Goal: Task Accomplishment & Management: Use online tool/utility

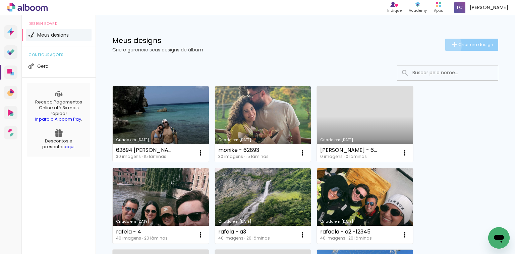
click at [445, 45] on paper-button "Criar um design" at bounding box center [471, 45] width 53 height 12
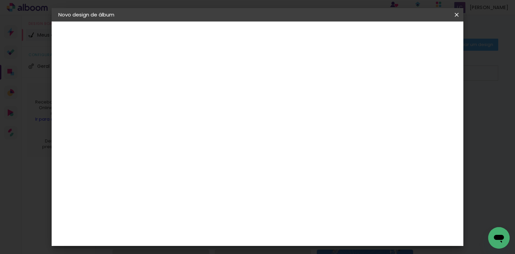
click at [168, 91] on input at bounding box center [168, 90] width 0 height 10
type input "natalia - a1"
type paper-input "natalia - a1"
drag, startPoint x: 443, startPoint y: 42, endPoint x: 442, endPoint y: 38, distance: 3.5
click at [197, 39] on header "Informações Dê um título ao seu álbum. Avançar" at bounding box center [168, 41] width 58 height 40
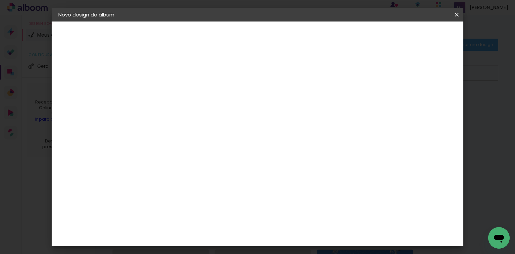
click at [0, 0] on slot "Avançar" at bounding box center [0, 0] width 0 height 0
click at [293, 100] on paper-item "Tamanho Livre" at bounding box center [261, 102] width 64 height 15
click at [0, 0] on slot "Avançar" at bounding box center [0, 0] width 0 height 0
click at [297, 202] on input "60" at bounding box center [294, 205] width 17 height 10
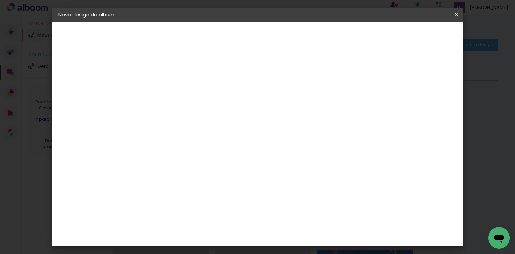
click at [297, 202] on input "60" at bounding box center [294, 205] width 17 height 10
click at [303, 213] on paper-input-container "60 cm" at bounding box center [299, 205] width 30 height 17
click at [298, 210] on div at bounding box center [298, 210] width 25 height 1
click at [297, 198] on paper-input-container "60 cm" at bounding box center [299, 205] width 30 height 17
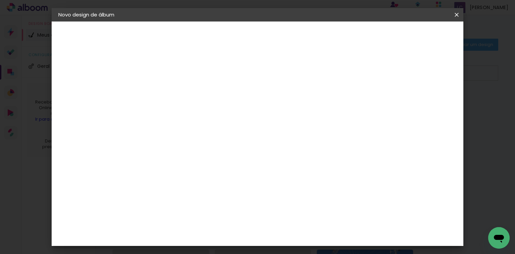
click at [298, 206] on input "60" at bounding box center [294, 205] width 17 height 10
type input "20,3"
type paper-input "20,3"
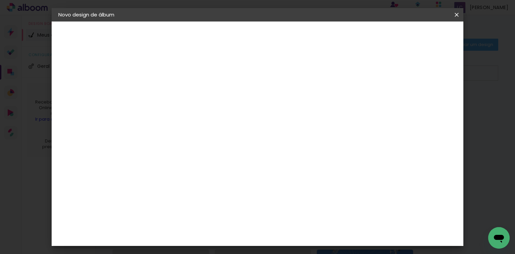
click at [217, 197] on input "30" at bounding box center [218, 197] width 17 height 10
type input "15,2"
type paper-input "15,2"
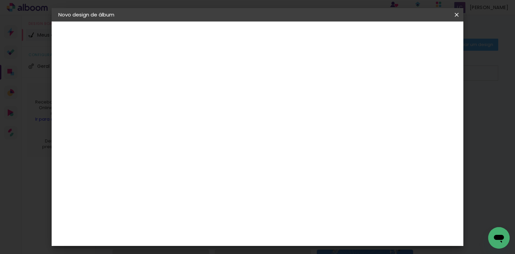
type input "4"
type paper-input "4"
click at [398, 102] on input "4" at bounding box center [396, 101] width 12 height 10
type input "3"
type paper-input "3"
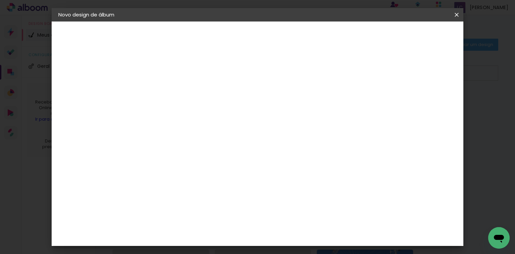
click at [398, 102] on input "3" at bounding box center [398, 101] width 12 height 10
type input "2"
type paper-input "2"
click at [398, 102] on input "2" at bounding box center [400, 101] width 12 height 10
click at [374, 40] on paper-button "Iniciar design" at bounding box center [352, 35] width 44 height 11
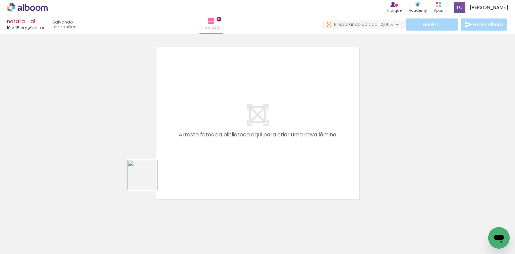
drag, startPoint x: 117, startPoint y: 193, endPoint x: 156, endPoint y: 247, distance: 66.2
click at [224, 161] on quentale-workspace at bounding box center [257, 127] width 515 height 254
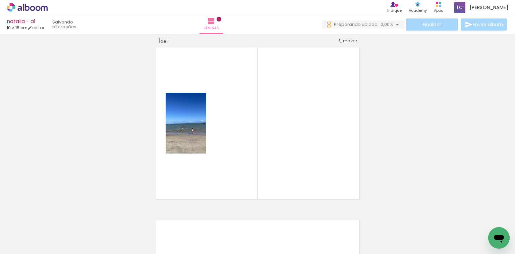
scroll to position [8, 0]
drag, startPoint x: 118, startPoint y: 207, endPoint x: 260, endPoint y: 173, distance: 145.8
click at [298, 117] on quentale-workspace at bounding box center [257, 127] width 515 height 254
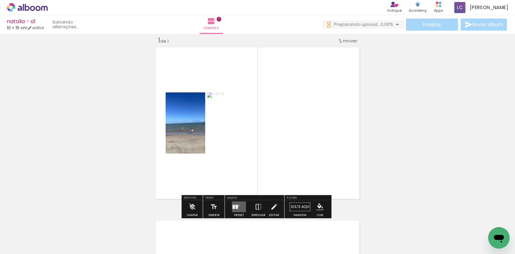
click at [239, 204] on quentale-layouter at bounding box center [239, 206] width 14 height 11
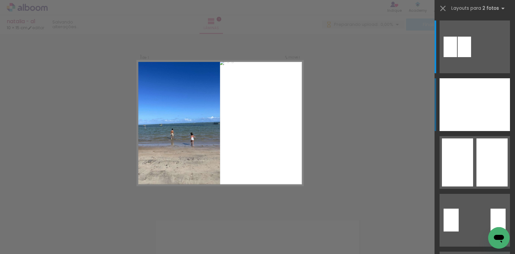
click at [491, 95] on div at bounding box center [492, 104] width 35 height 53
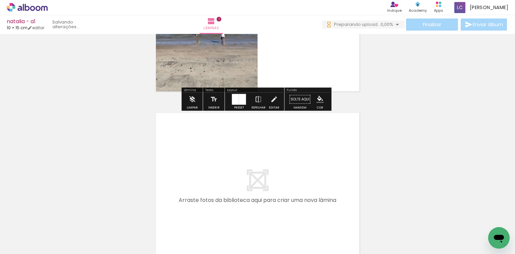
drag, startPoint x: 143, startPoint y: 223, endPoint x: 192, endPoint y: 175, distance: 68.5
click at [192, 175] on quentale-workspace at bounding box center [257, 127] width 515 height 254
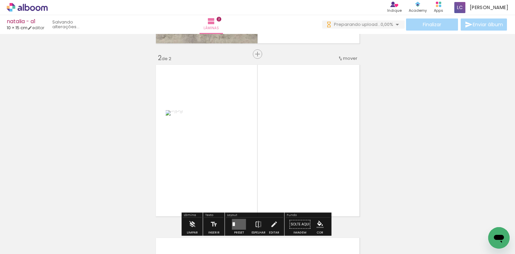
scroll to position [181, 0]
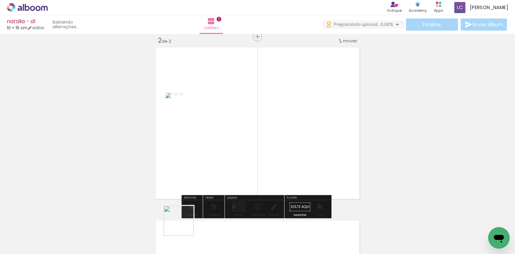
drag, startPoint x: 184, startPoint y: 225, endPoint x: 261, endPoint y: 140, distance: 115.4
click at [261, 140] on quentale-workspace at bounding box center [257, 127] width 515 height 254
click at [235, 203] on div at bounding box center [239, 206] width 11 height 7
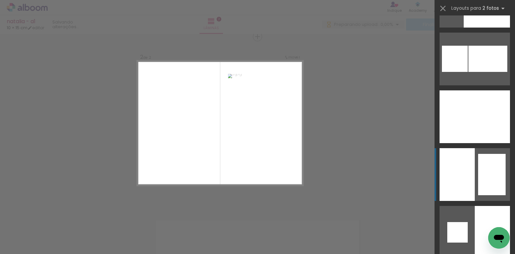
scroll to position [966, 0]
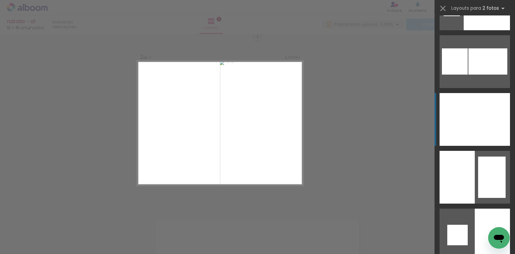
click at [471, 118] on div at bounding box center [457, 119] width 35 height 53
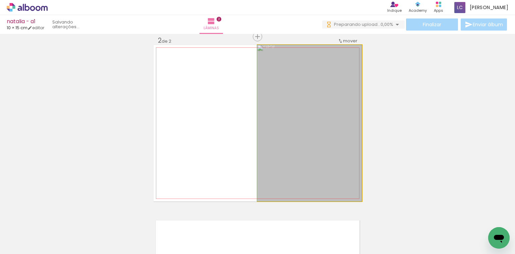
drag, startPoint x: 331, startPoint y: 130, endPoint x: 322, endPoint y: 127, distance: 9.8
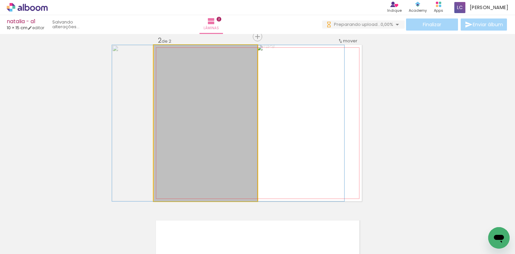
drag, startPoint x: 182, startPoint y: 130, endPoint x: 205, endPoint y: 126, distance: 23.1
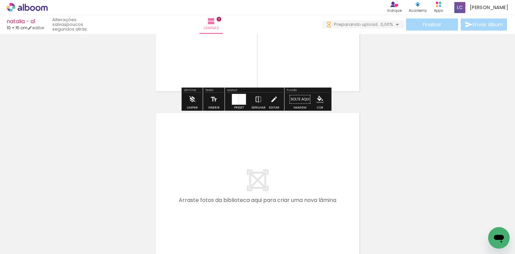
click at [249, 174] on quentale-workspace at bounding box center [257, 127] width 515 height 254
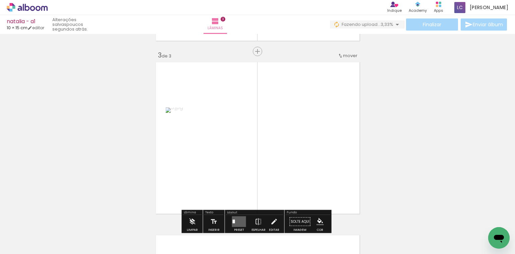
scroll to position [354, 0]
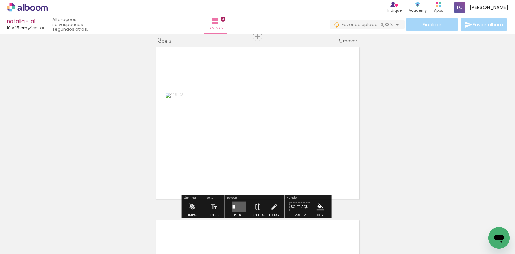
drag, startPoint x: 251, startPoint y: 229, endPoint x: 271, endPoint y: 156, distance: 76.5
click at [271, 156] on quentale-workspace at bounding box center [257, 127] width 515 height 254
click at [234, 207] on div at bounding box center [239, 206] width 11 height 7
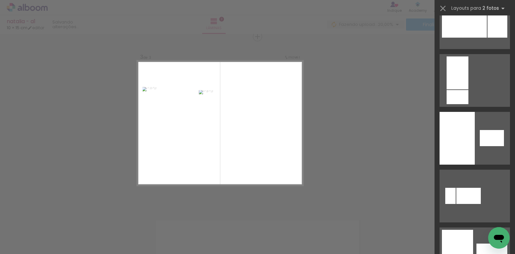
scroll to position [833, 0]
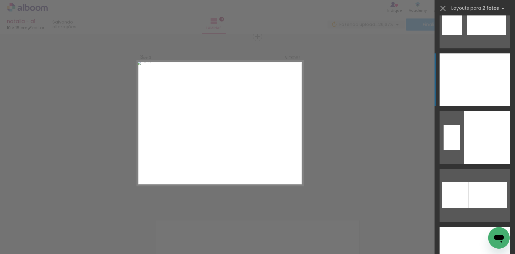
click at [482, 82] on div at bounding box center [492, 79] width 35 height 53
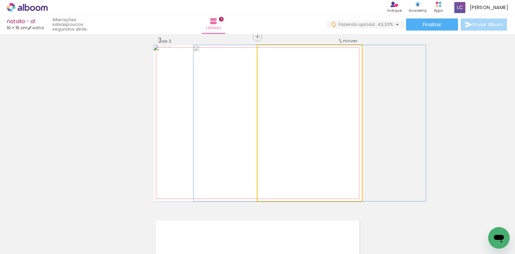
click at [306, 75] on quentale-photo at bounding box center [310, 123] width 104 height 156
click at [305, 69] on quentale-photo at bounding box center [310, 123] width 104 height 156
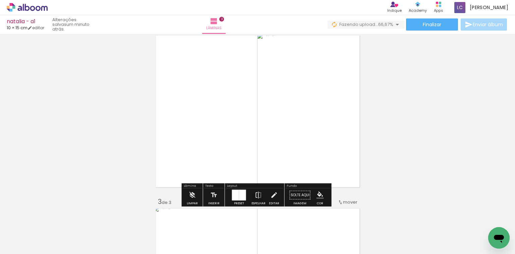
scroll to position [354, 0]
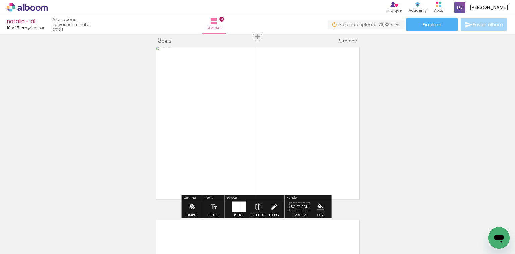
click at [297, 76] on quentale-photo at bounding box center [310, 123] width 104 height 156
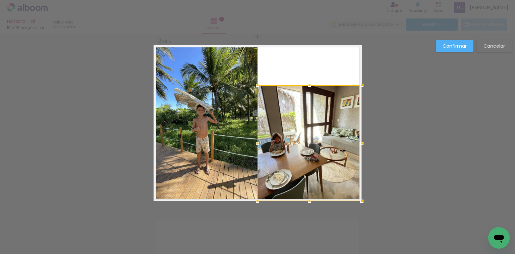
drag, startPoint x: 311, startPoint y: 45, endPoint x: 308, endPoint y: 86, distance: 40.4
click at [308, 86] on div at bounding box center [309, 84] width 13 height 13
click at [294, 110] on div at bounding box center [310, 143] width 104 height 116
drag, startPoint x: 304, startPoint y: 62, endPoint x: 305, endPoint y: 68, distance: 6.0
click at [305, 62] on quentale-layouter at bounding box center [258, 123] width 208 height 156
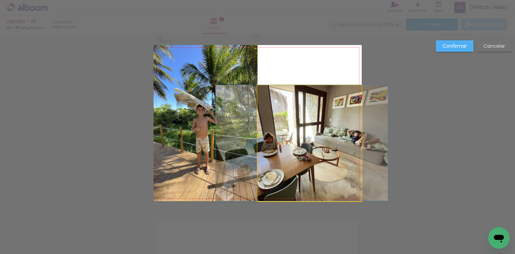
drag, startPoint x: 314, startPoint y: 110, endPoint x: 306, endPoint y: 106, distance: 8.6
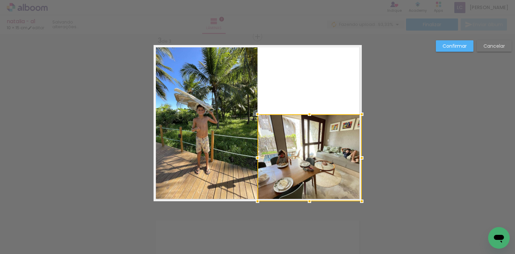
drag, startPoint x: 307, startPoint y: 87, endPoint x: 310, endPoint y: 117, distance: 30.3
click at [310, 117] on div at bounding box center [309, 113] width 13 height 13
click at [317, 97] on quentale-layouter at bounding box center [258, 123] width 208 height 156
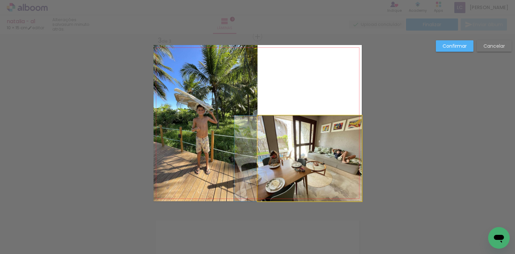
drag, startPoint x: 319, startPoint y: 131, endPoint x: 311, endPoint y: 130, distance: 8.7
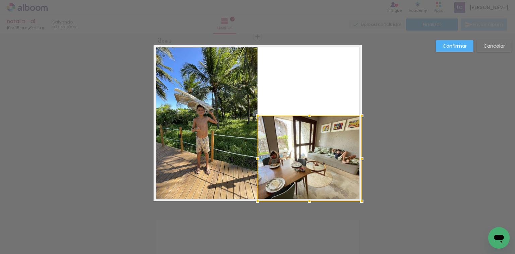
click at [314, 148] on div at bounding box center [310, 158] width 104 height 86
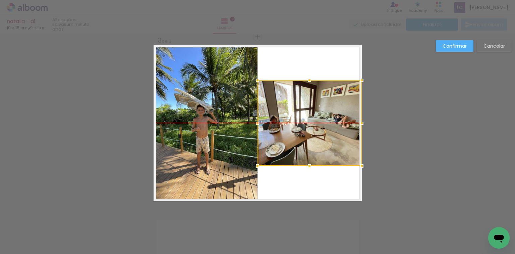
drag, startPoint x: 314, startPoint y: 148, endPoint x: 362, endPoint y: 113, distance: 59.9
click at [362, 113] on div "Inserir lâmina 1 de 3 Inserir lâmina 2 de 3 Inserir lâmina 3 de 3 Confirmar Can…" at bounding box center [257, 33] width 515 height 707
click at [0, 0] on slot "Confirmar" at bounding box center [0, 0] width 0 height 0
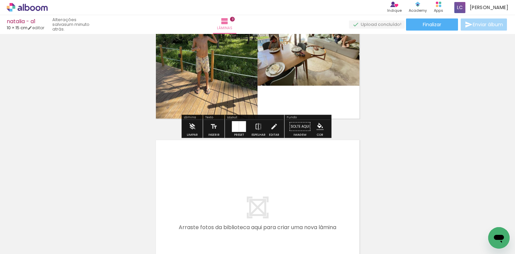
scroll to position [434, 0]
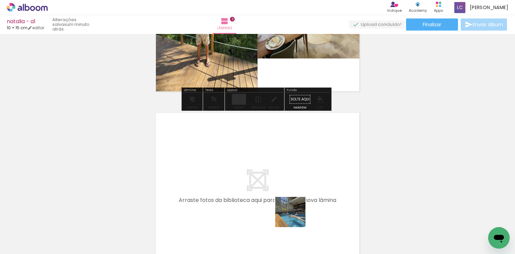
drag, startPoint x: 296, startPoint y: 217, endPoint x: 303, endPoint y: 234, distance: 18.5
click at [299, 199] on quentale-workspace at bounding box center [257, 127] width 515 height 254
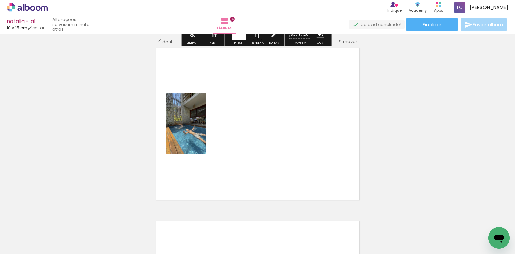
scroll to position [527, 0]
click at [325, 176] on quentale-workspace at bounding box center [257, 127] width 515 height 254
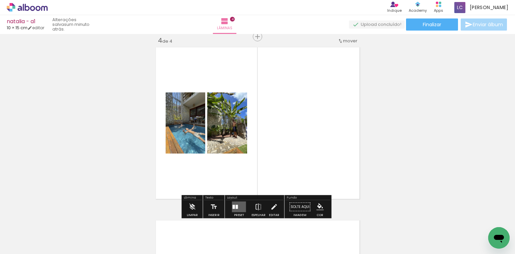
click at [239, 206] on quentale-layouter at bounding box center [239, 206] width 14 height 11
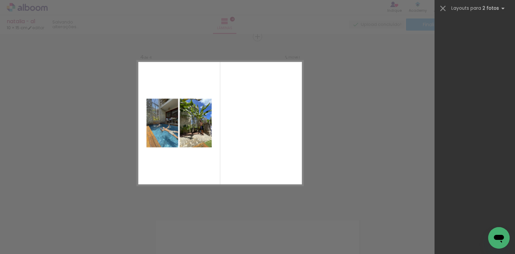
scroll to position [0, 0]
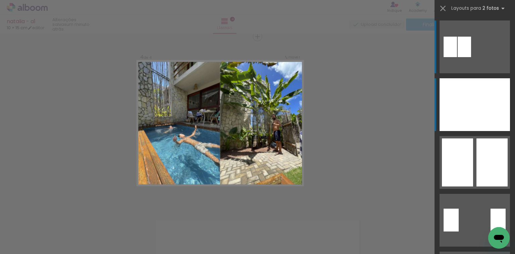
click at [481, 109] on div at bounding box center [492, 104] width 35 height 53
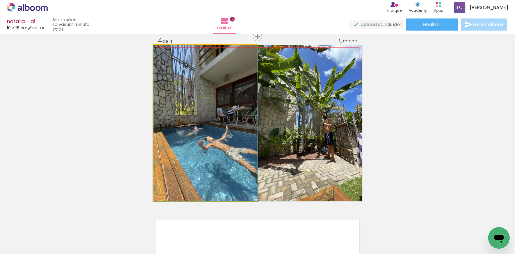
drag, startPoint x: 218, startPoint y: 151, endPoint x: 204, endPoint y: 150, distance: 14.4
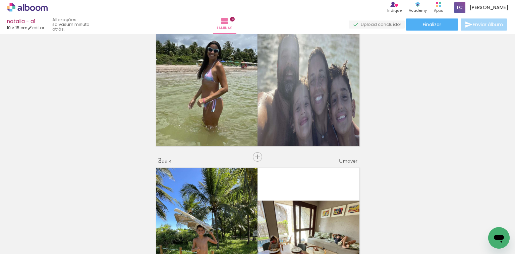
scroll to position [231, 0]
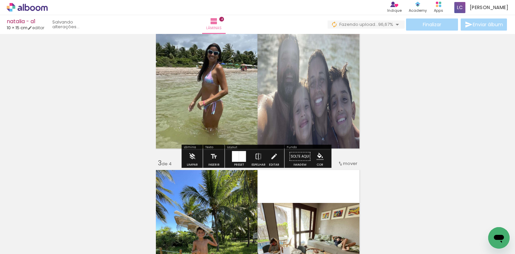
click at [233, 154] on div at bounding box center [235, 156] width 7 height 11
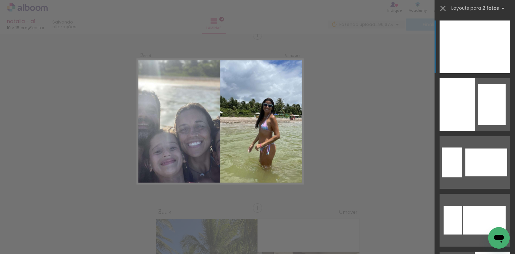
scroll to position [181, 0]
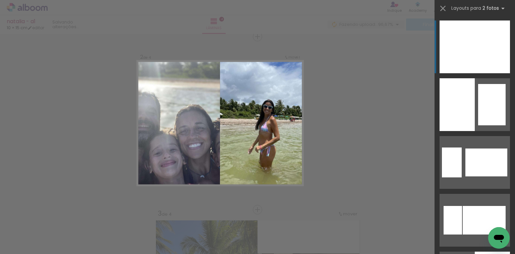
click at [488, 53] on div at bounding box center [492, 46] width 35 height 53
click at [487, 46] on div at bounding box center [492, 46] width 35 height 53
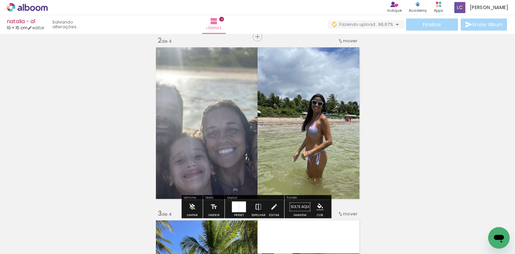
click at [255, 204] on iron-icon at bounding box center [258, 206] width 7 height 13
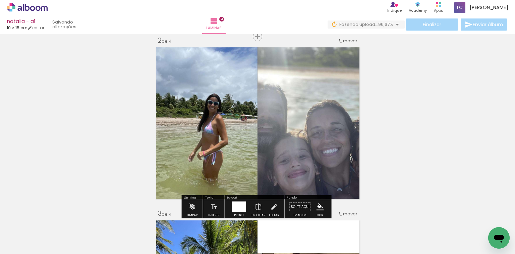
click at [287, 72] on quentale-photo at bounding box center [310, 123] width 104 height 156
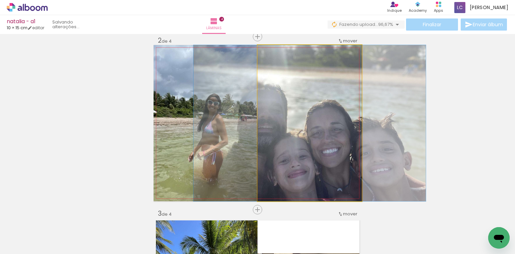
click at [287, 71] on quentale-photo at bounding box center [310, 123] width 104 height 156
click at [288, 71] on quentale-photo at bounding box center [310, 123] width 104 height 156
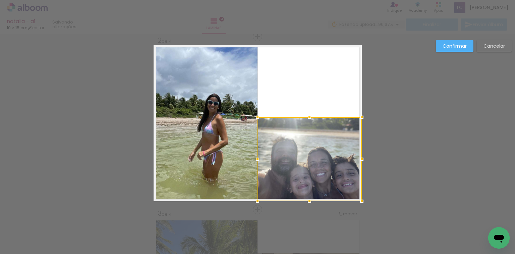
drag, startPoint x: 307, startPoint y: 45, endPoint x: 319, endPoint y: 117, distance: 73.4
click at [319, 117] on div at bounding box center [310, 159] width 104 height 84
click at [321, 145] on div at bounding box center [310, 159] width 104 height 84
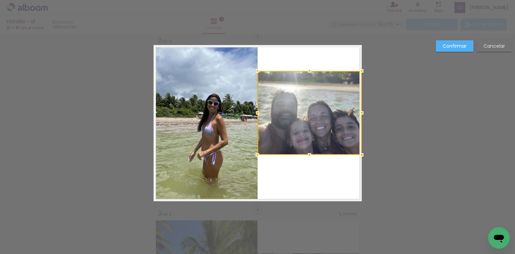
drag, startPoint x: 321, startPoint y: 145, endPoint x: 416, endPoint y: 111, distance: 100.8
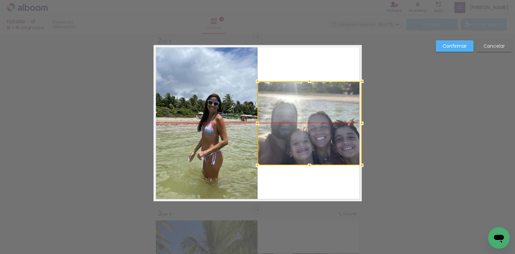
drag, startPoint x: 307, startPoint y: 135, endPoint x: 348, endPoint y: 132, distance: 41.0
click at [348, 132] on div at bounding box center [310, 123] width 104 height 84
click at [0, 0] on slot "Confirmar" at bounding box center [0, 0] width 0 height 0
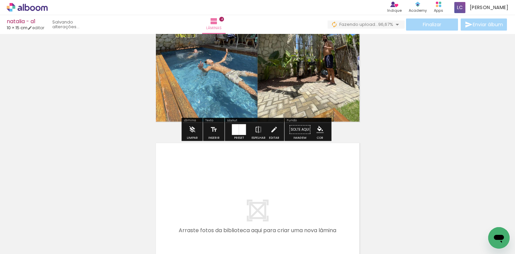
scroll to position [664, 0]
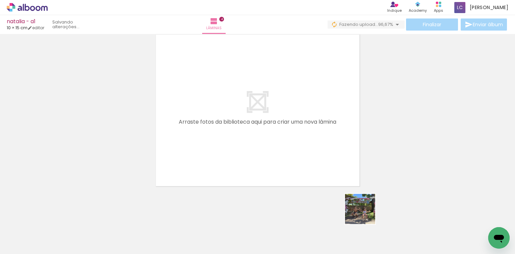
drag, startPoint x: 366, startPoint y: 217, endPoint x: 306, endPoint y: 193, distance: 65.3
click at [316, 175] on quentale-workspace at bounding box center [257, 127] width 515 height 254
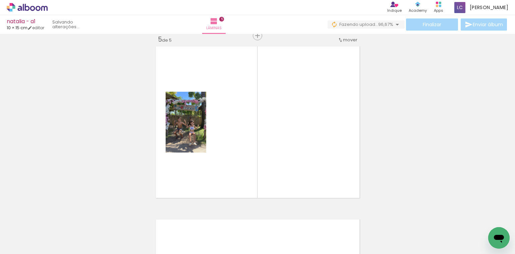
scroll to position [699, 0]
drag, startPoint x: 407, startPoint y: 211, endPoint x: 263, endPoint y: 153, distance: 155.3
click at [281, 149] on quentale-workspace at bounding box center [257, 127] width 515 height 254
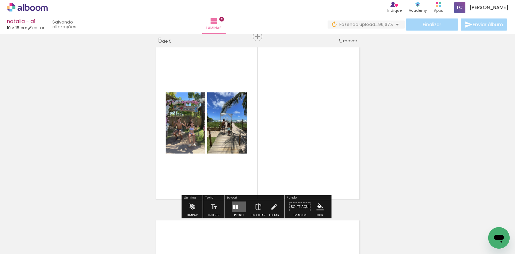
click at [232, 204] on quentale-layouter at bounding box center [239, 206] width 14 height 11
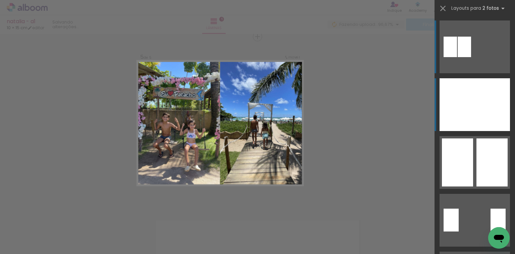
click at [480, 93] on div at bounding box center [492, 104] width 35 height 53
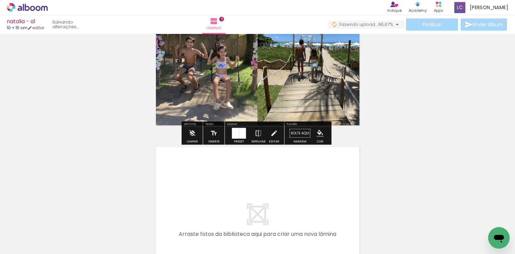
scroll to position [860, 0]
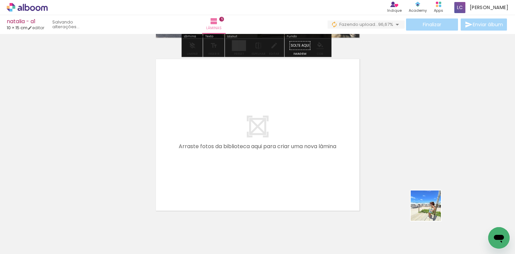
drag, startPoint x: 439, startPoint y: 219, endPoint x: 258, endPoint y: 158, distance: 191.1
click at [258, 158] on quentale-workspace at bounding box center [257, 127] width 515 height 254
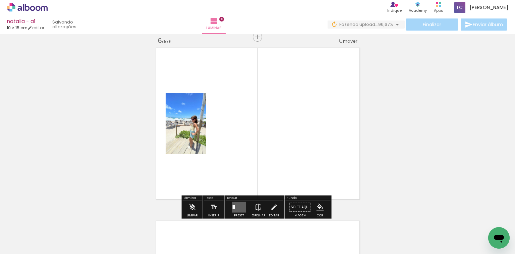
scroll to position [872, 0]
drag, startPoint x: 478, startPoint y: 221, endPoint x: 279, endPoint y: 141, distance: 213.8
click at [279, 141] on quentale-workspace at bounding box center [257, 127] width 515 height 254
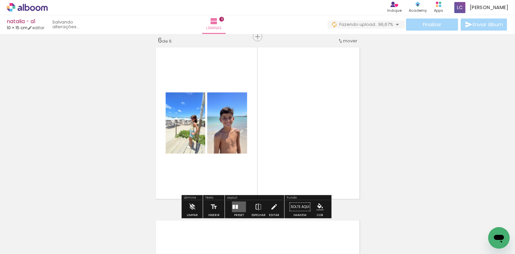
click at [241, 205] on quentale-layouter at bounding box center [239, 206] width 14 height 11
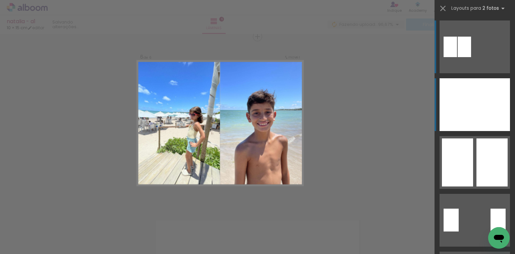
click at [465, 83] on div at bounding box center [457, 104] width 35 height 53
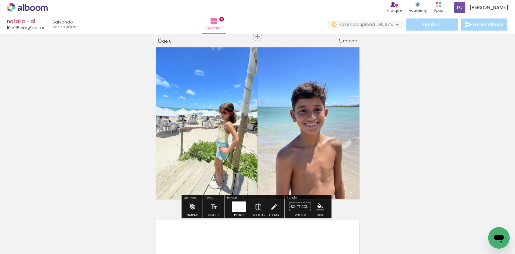
scroll to position [0, 270]
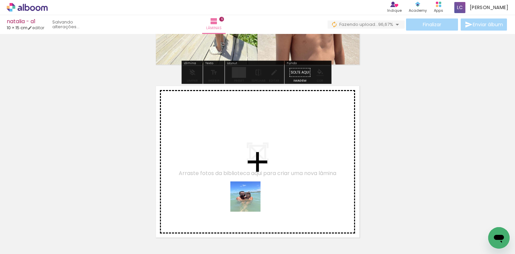
drag, startPoint x: 252, startPoint y: 222, endPoint x: 251, endPoint y: 189, distance: 33.2
click at [251, 189] on quentale-workspace at bounding box center [257, 127] width 515 height 254
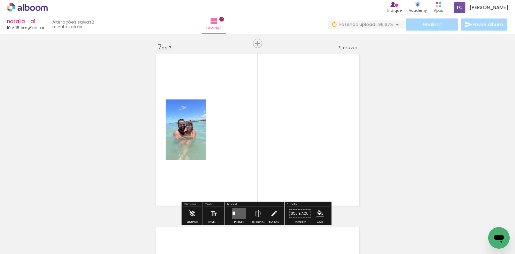
drag, startPoint x: 284, startPoint y: 228, endPoint x: 276, endPoint y: 177, distance: 51.5
click at [276, 177] on quentale-workspace at bounding box center [257, 127] width 515 height 254
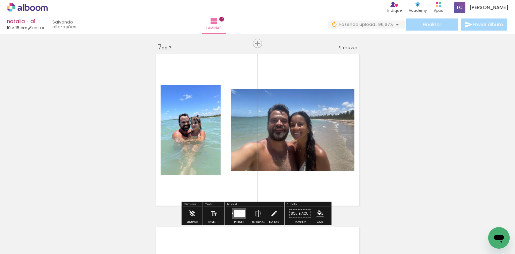
scroll to position [1045, 0]
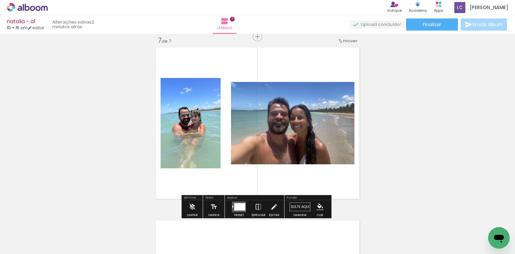
click at [241, 200] on div at bounding box center [239, 206] width 18 height 13
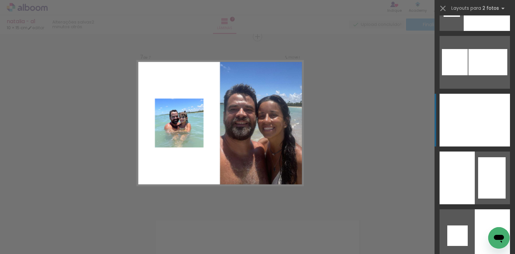
scroll to position [965, 0]
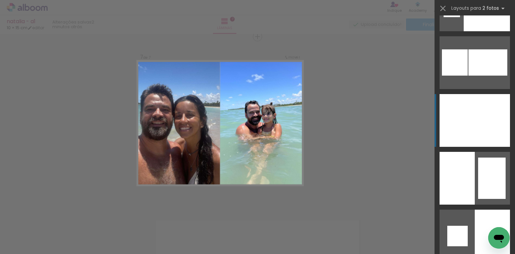
click at [472, 122] on div at bounding box center [457, 120] width 35 height 53
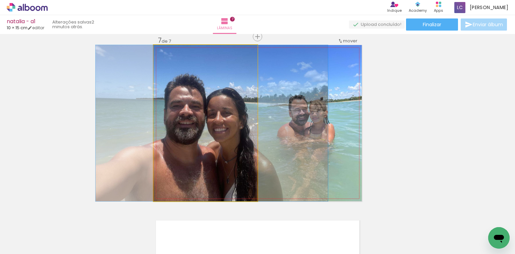
drag, startPoint x: 181, startPoint y: 127, endPoint x: 191, endPoint y: 125, distance: 9.9
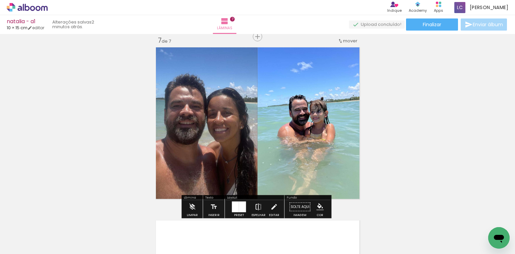
click at [258, 207] on iron-icon at bounding box center [258, 206] width 7 height 13
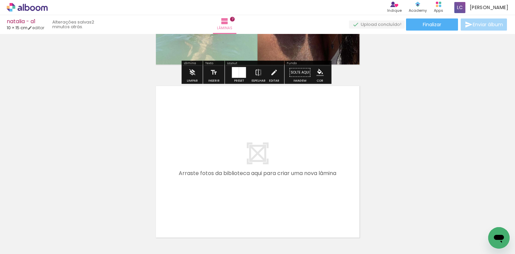
drag, startPoint x: 322, startPoint y: 220, endPoint x: 322, endPoint y: 181, distance: 38.9
click at [322, 181] on quentale-workspace at bounding box center [257, 127] width 515 height 254
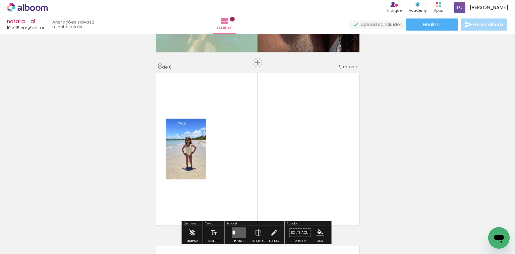
scroll to position [1218, 0]
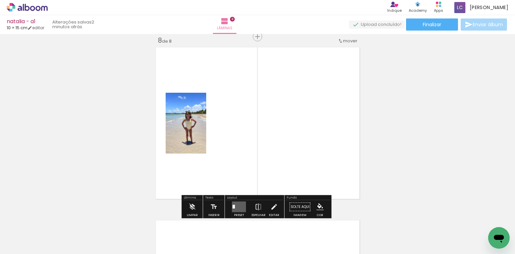
drag, startPoint x: 302, startPoint y: 177, endPoint x: 265, endPoint y: 148, distance: 47.2
drag, startPoint x: 355, startPoint y: 227, endPoint x: 263, endPoint y: 160, distance: 113.2
click at [303, 183] on quentale-workspace at bounding box center [257, 127] width 515 height 254
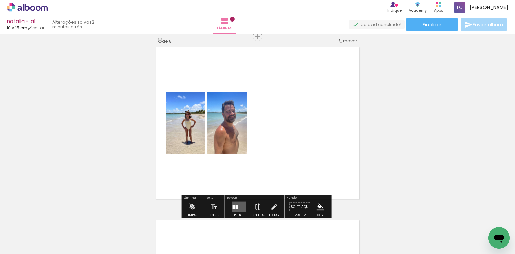
click at [232, 203] on quentale-layouter at bounding box center [239, 206] width 14 height 11
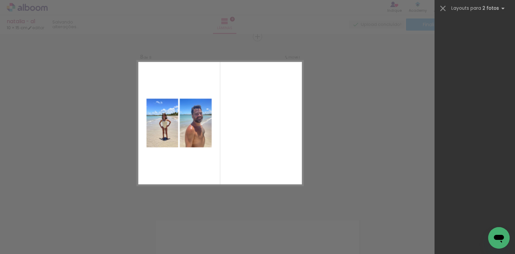
scroll to position [0, 0]
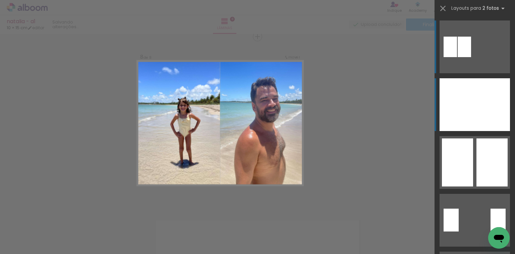
click at [479, 106] on div at bounding box center [492, 104] width 35 height 53
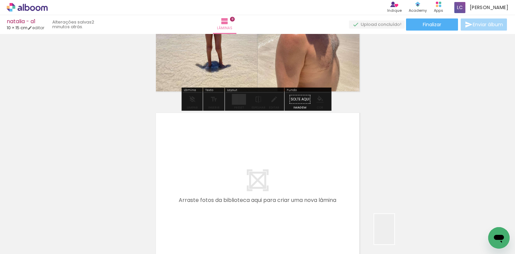
drag, startPoint x: 394, startPoint y: 234, endPoint x: 238, endPoint y: 187, distance: 163.4
click at [238, 187] on quentale-workspace at bounding box center [257, 127] width 515 height 254
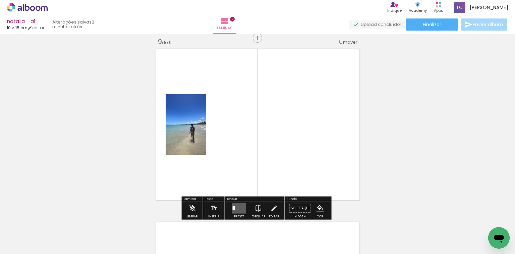
scroll to position [1390, 0]
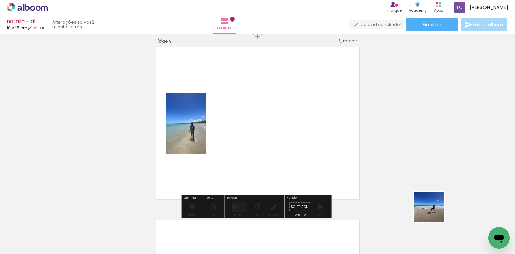
drag, startPoint x: 440, startPoint y: 220, endPoint x: 161, endPoint y: 158, distance: 286.6
click at [258, 162] on quentale-workspace at bounding box center [257, 127] width 515 height 254
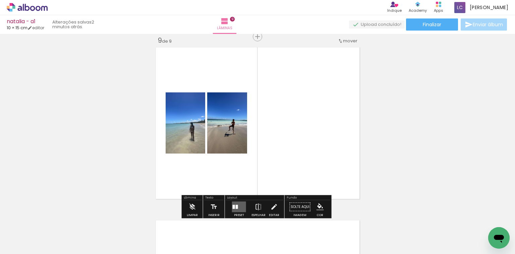
click at [237, 208] on quentale-layouter at bounding box center [239, 206] width 14 height 11
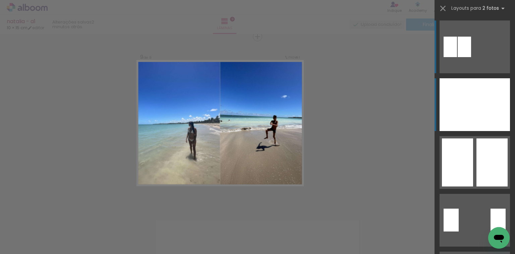
click at [486, 100] on div at bounding box center [492, 104] width 35 height 53
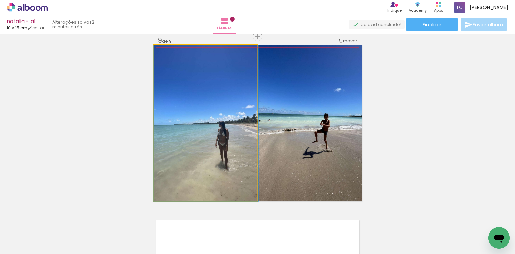
drag, startPoint x: 233, startPoint y: 134, endPoint x: 247, endPoint y: 113, distance: 25.1
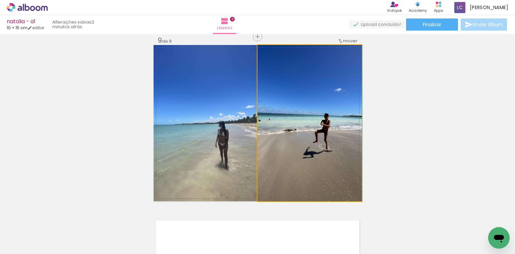
drag, startPoint x: 270, startPoint y: 110, endPoint x: 271, endPoint y: 119, distance: 9.4
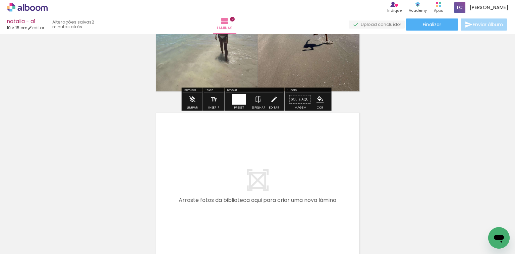
scroll to position [0, 488]
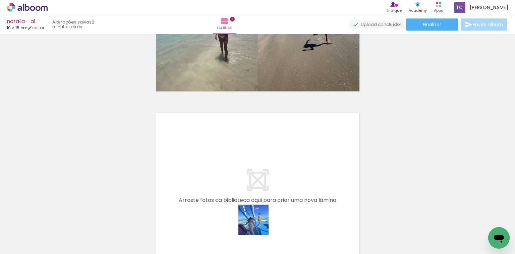
drag, startPoint x: 259, startPoint y: 224, endPoint x: 255, endPoint y: 183, distance: 41.4
click at [255, 183] on quentale-workspace at bounding box center [257, 127] width 515 height 254
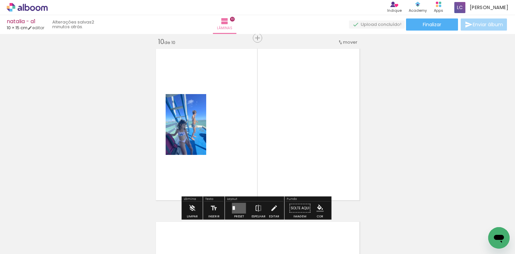
scroll to position [1563, 0]
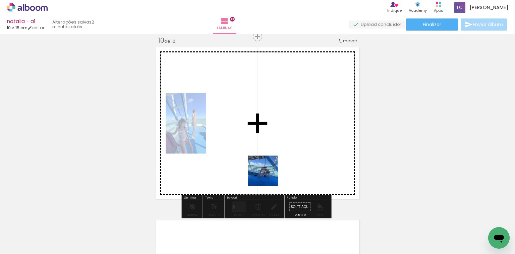
drag, startPoint x: 287, startPoint y: 226, endPoint x: 246, endPoint y: 172, distance: 68.7
click at [257, 170] on quentale-workspace at bounding box center [257, 127] width 515 height 254
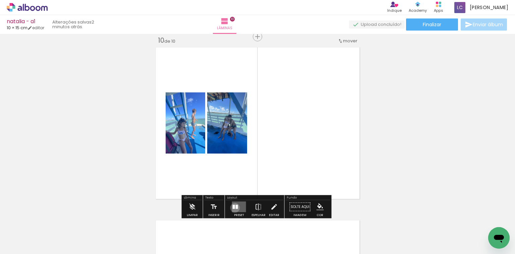
click at [233, 207] on quentale-layouter at bounding box center [239, 206] width 14 height 11
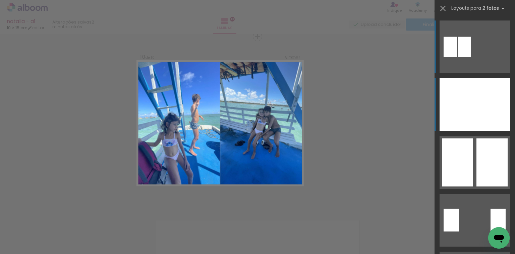
click at [471, 99] on div at bounding box center [457, 104] width 35 height 53
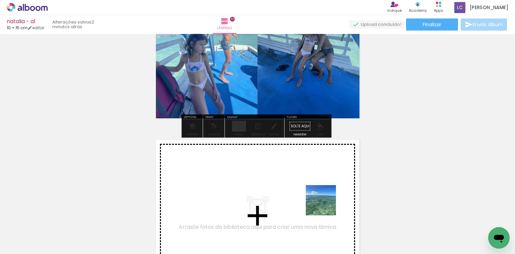
drag, startPoint x: 335, startPoint y: 222, endPoint x: 350, endPoint y: 216, distance: 15.6
click at [325, 197] on quentale-workspace at bounding box center [257, 127] width 515 height 254
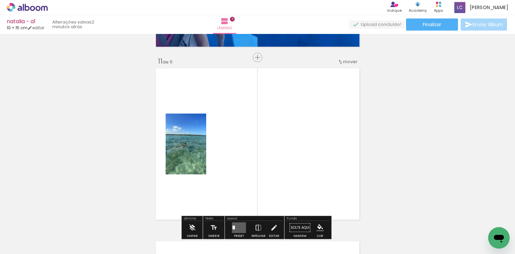
scroll to position [1736, 0]
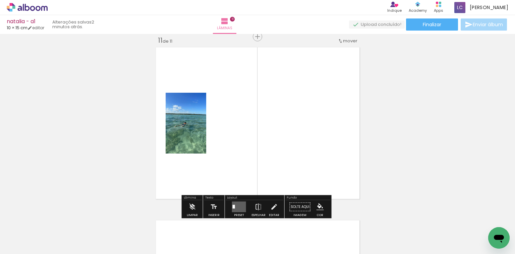
drag, startPoint x: 368, startPoint y: 224, endPoint x: 290, endPoint y: 171, distance: 94.1
click at [290, 171] on quentale-workspace at bounding box center [257, 127] width 515 height 254
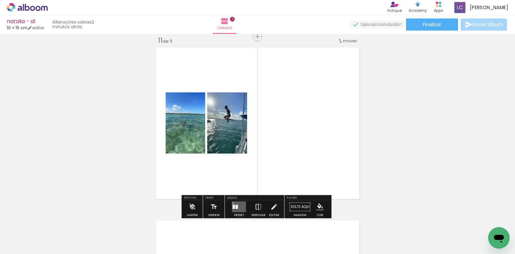
click at [232, 203] on quentale-layouter at bounding box center [239, 206] width 14 height 11
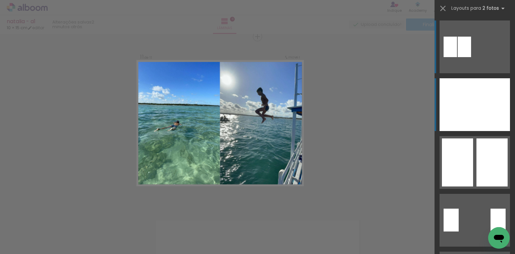
click at [475, 91] on div at bounding box center [492, 104] width 35 height 53
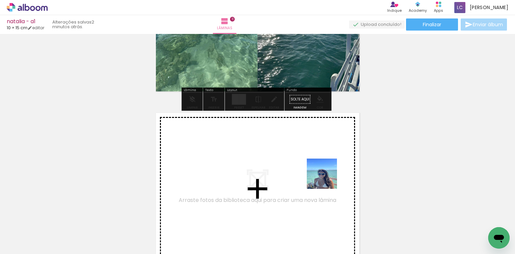
drag, startPoint x: 336, startPoint y: 184, endPoint x: 295, endPoint y: 164, distance: 45.8
click at [295, 164] on quentale-workspace at bounding box center [257, 127] width 515 height 254
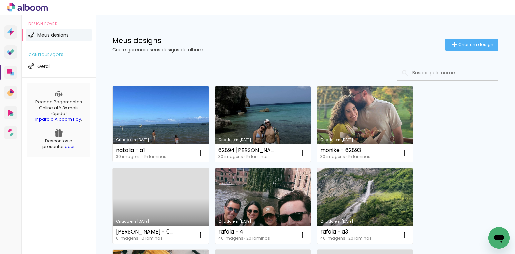
click at [481, 46] on span "Criar um design" at bounding box center [476, 44] width 35 height 4
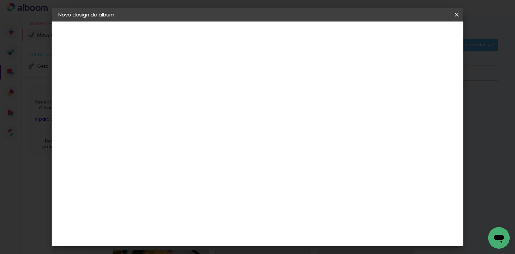
click at [170, 83] on paper-input-container "Título do álbum" at bounding box center [168, 90] width 5 height 17
click at [487, 25] on iron-overlay-backdrop at bounding box center [257, 127] width 515 height 254
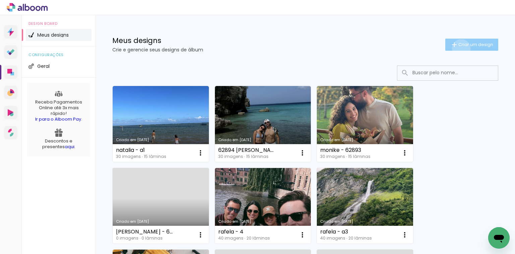
click at [456, 48] on paper-button "Criar um design" at bounding box center [471, 45] width 53 height 12
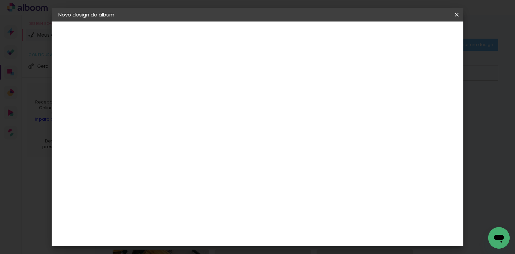
click at [168, 91] on input at bounding box center [168, 90] width 0 height 10
click at [459, 11] on iron-icon at bounding box center [457, 14] width 8 height 7
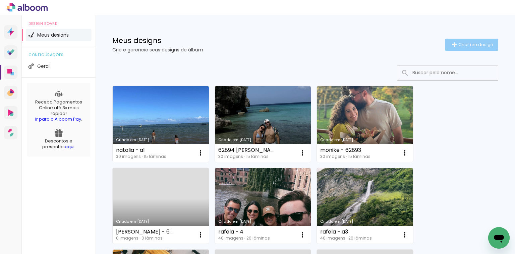
click at [462, 45] on span "Criar um design" at bounding box center [476, 44] width 35 height 4
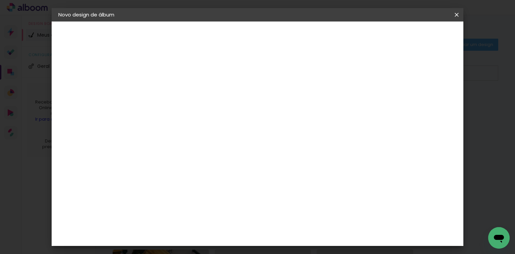
click at [170, 84] on paper-input-container "Título do álbum" at bounding box center [168, 90] width 5 height 17
type input "natalia - a2"
type paper-input "natalia - a2"
click at [237, 33] on paper-button "Avançar" at bounding box center [220, 35] width 33 height 11
click at [455, 17] on iron-icon at bounding box center [457, 14] width 8 height 7
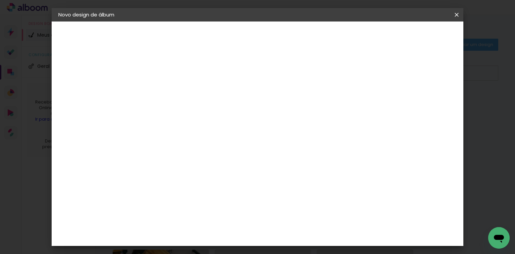
click at [460, 13] on paper-icon-button at bounding box center [456, 15] width 13 height 12
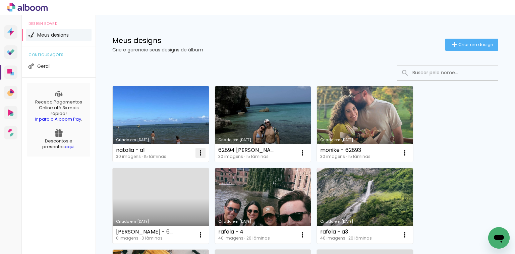
click at [200, 153] on iron-icon at bounding box center [201, 153] width 8 height 8
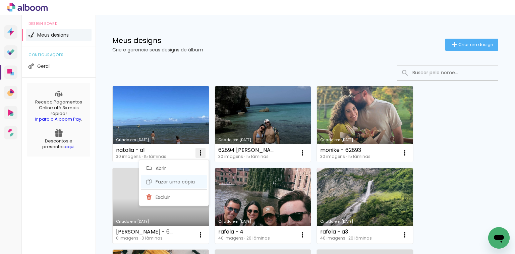
click at [197, 184] on paper-item "Fazer uma cópia" at bounding box center [174, 181] width 66 height 13
type input "Cópia de natalia - a1"
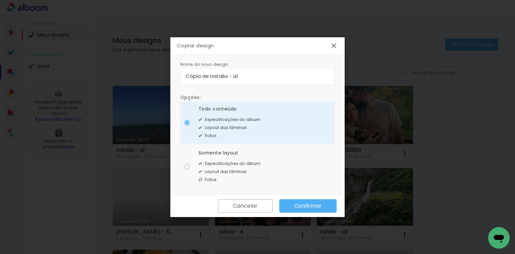
click at [181, 157] on paper-radio-button "Somente layout Especificações do álbum Layout das lâminas Fotos" at bounding box center [257, 166] width 154 height 42
type paper-radio-button "on"
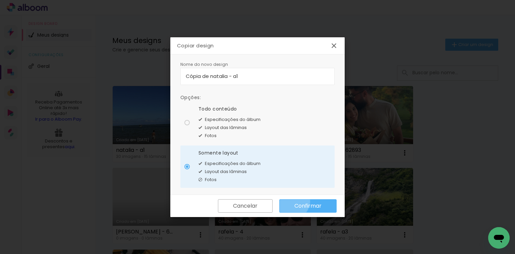
click at [292, 200] on paper-button "Confirmar" at bounding box center [307, 205] width 57 height 13
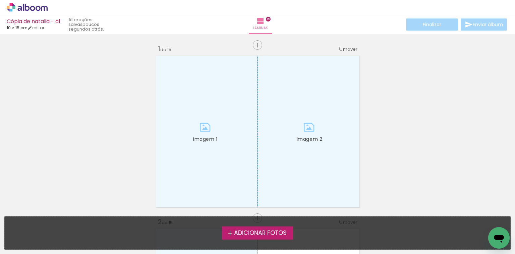
click at [60, 19] on div "Cópia de natalia - a1" at bounding box center [34, 22] width 54 height 6
click at [60, 24] on div "Cópia de natalia - a1" at bounding box center [34, 22] width 54 height 6
click at [49, 31] on div "Cópia de natalia - a1 10 × 15 cm editar poucos segundos atrás. Lâminas 15 Final…" at bounding box center [257, 17] width 515 height 34
click at [44, 30] on link "editar" at bounding box center [36, 28] width 17 height 6
type input "15,2"
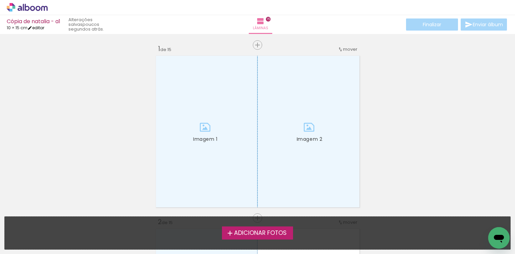
type input "20,3"
type input "2"
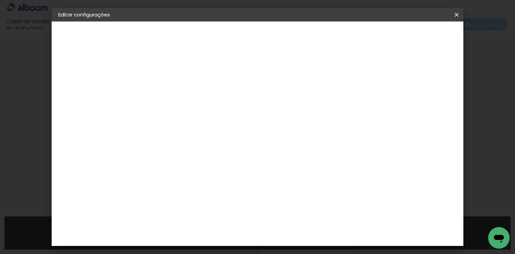
click at [77, 45] on paper-button "Cópia de natalia - a1" at bounding box center [94, 49] width 73 height 13
click at [168, 92] on input "Cópia de natalia - a1" at bounding box center [168, 90] width 0 height 10
drag, startPoint x: 268, startPoint y: 88, endPoint x: 155, endPoint y: 71, distance: 114.6
click at [155, 71] on div "Informações Dê um título ao seu álbum. Avançar" at bounding box center [168, 49] width 58 height 57
type input "natalia - a2"
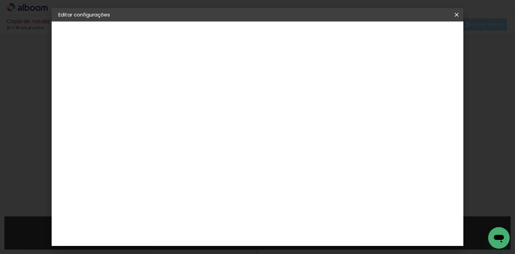
type paper-input "natalia - a2"
click at [237, 39] on paper-button "Avançar" at bounding box center [220, 35] width 33 height 11
click at [293, 99] on paper-item "Tamanho Livre" at bounding box center [261, 102] width 64 height 15
click at [0, 0] on slot "Avançar" at bounding box center [0, 0] width 0 height 0
click at [306, 40] on paper-button "Salvar configurações" at bounding box center [282, 38] width 48 height 16
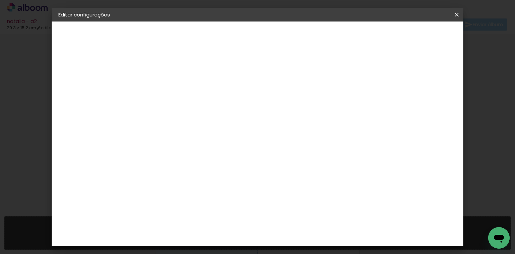
click at [299, 37] on span "Salvar configurações" at bounding box center [282, 37] width 34 height 9
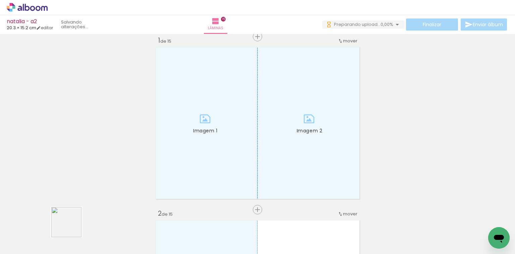
drag, startPoint x: 65, startPoint y: 228, endPoint x: 180, endPoint y: 153, distance: 137.8
click at [172, 144] on quentale-workspace at bounding box center [257, 127] width 515 height 254
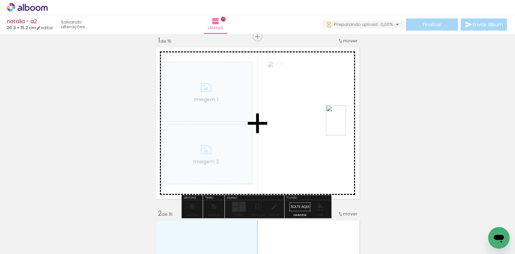
drag, startPoint x: 90, startPoint y: 226, endPoint x: 353, endPoint y: 126, distance: 281.1
click at [354, 123] on quentale-workspace at bounding box center [257, 127] width 515 height 254
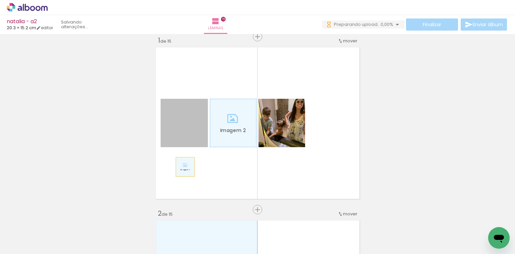
drag, startPoint x: 195, startPoint y: 119, endPoint x: 183, endPoint y: 163, distance: 46.1
click at [183, 164] on quentale-layouter "Imagem 1 Imagem 2" at bounding box center [258, 123] width 208 height 156
drag, startPoint x: 191, startPoint y: 121, endPoint x: 202, endPoint y: 238, distance: 117.3
click at [205, 246] on quentale-workspace at bounding box center [257, 127] width 515 height 254
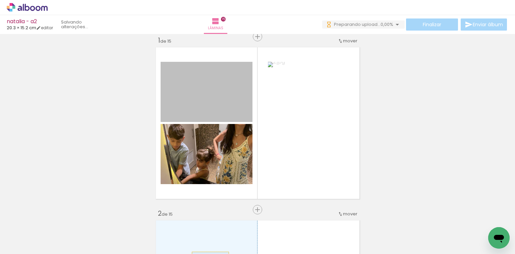
drag, startPoint x: 210, startPoint y: 234, endPoint x: 208, endPoint y: 262, distance: 27.5
click at [208, 253] on html "link( href="../../bower_components/polymer/polymer.html" rel="import" ) picture…" at bounding box center [257, 127] width 515 height 254
drag, startPoint x: 209, startPoint y: 109, endPoint x: 184, endPoint y: 222, distance: 114.9
click at [184, 222] on quentale-workspace at bounding box center [257, 127] width 515 height 254
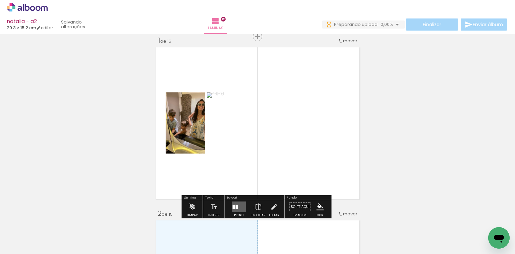
click at [236, 207] on div at bounding box center [237, 207] width 2 height 4
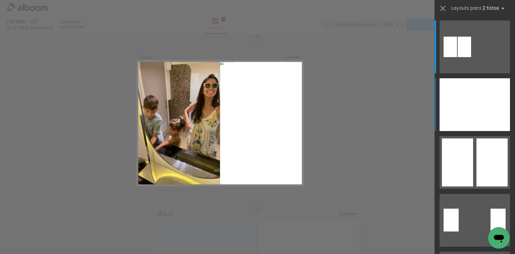
click at [472, 113] on div at bounding box center [457, 104] width 35 height 53
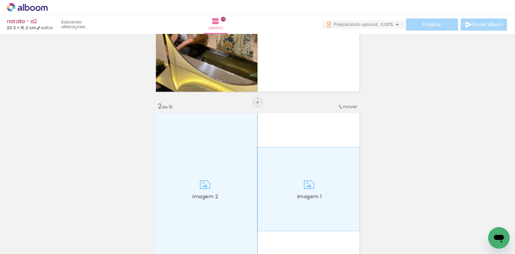
scroll to position [116, 0]
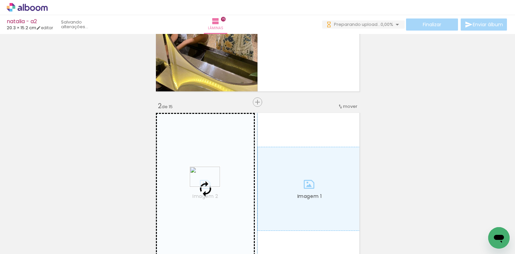
drag, startPoint x: 144, startPoint y: 227, endPoint x: 210, endPoint y: 186, distance: 77.8
click at [210, 186] on quentale-workspace at bounding box center [257, 127] width 515 height 254
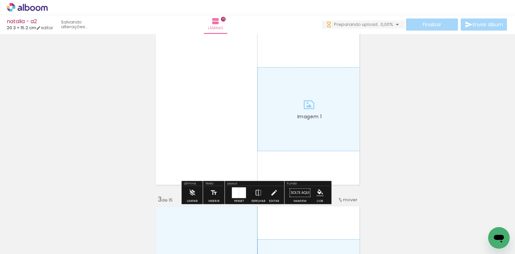
scroll to position [196, 0]
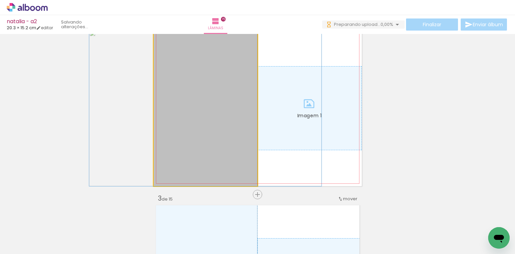
drag, startPoint x: 217, startPoint y: 129, endPoint x: 217, endPoint y: 125, distance: 3.7
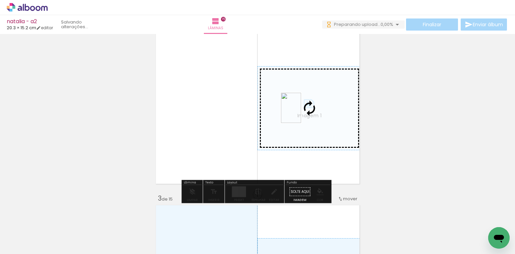
drag, startPoint x: 180, startPoint y: 234, endPoint x: 301, endPoint y: 113, distance: 171.5
click at [301, 113] on quentale-workspace at bounding box center [257, 127] width 515 height 254
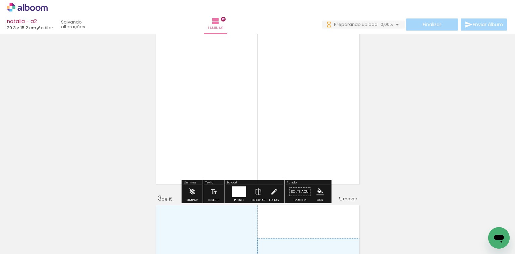
click at [233, 191] on div at bounding box center [235, 191] width 7 height 11
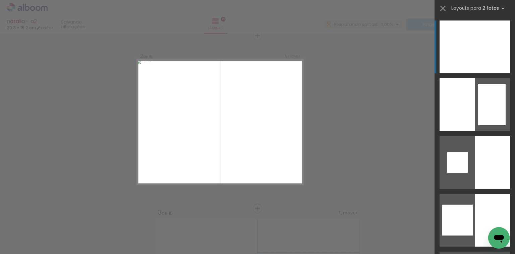
scroll to position [181, 0]
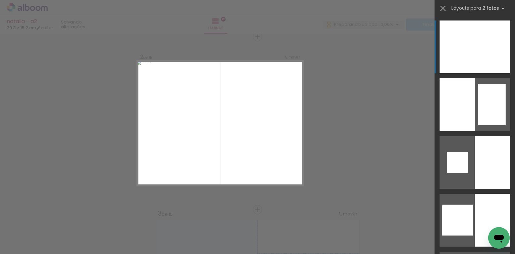
click at [466, 43] on div at bounding box center [457, 46] width 35 height 53
click at [459, 43] on div at bounding box center [457, 46] width 35 height 53
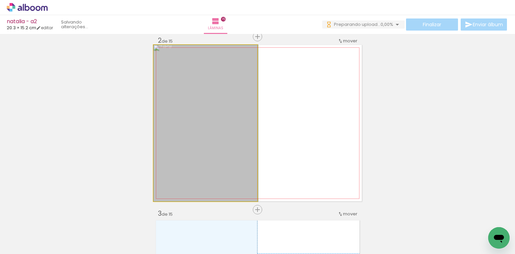
drag, startPoint x: 177, startPoint y: 145, endPoint x: 212, endPoint y: 144, distance: 35.2
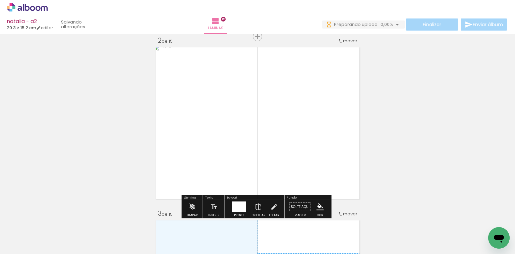
click at [252, 203] on paper-button "Espelhar" at bounding box center [258, 208] width 17 height 17
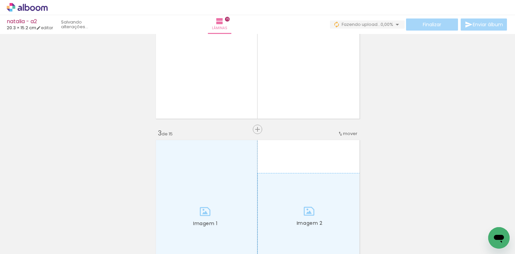
scroll to position [262, 0]
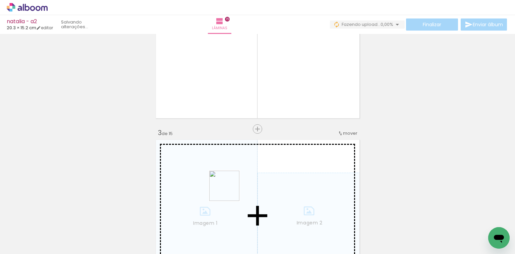
drag, startPoint x: 229, startPoint y: 191, endPoint x: 249, endPoint y: 203, distance: 23.4
click at [232, 191] on quentale-workspace at bounding box center [257, 127] width 515 height 254
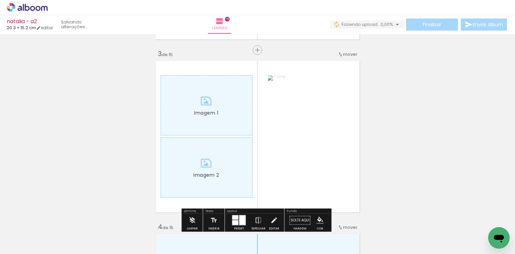
scroll to position [342, 0]
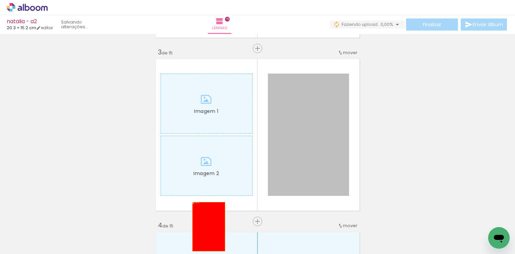
drag, startPoint x: 292, startPoint y: 154, endPoint x: 204, endPoint y: 230, distance: 116.5
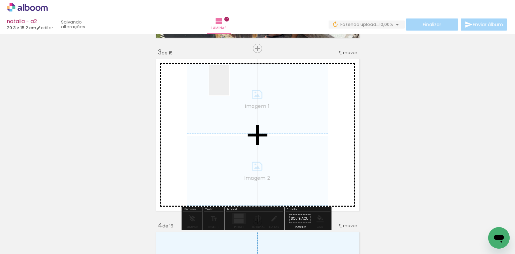
drag, startPoint x: 220, startPoint y: 235, endPoint x: 229, endPoint y: 85, distance: 150.2
click at [229, 85] on quentale-workspace at bounding box center [257, 127] width 515 height 254
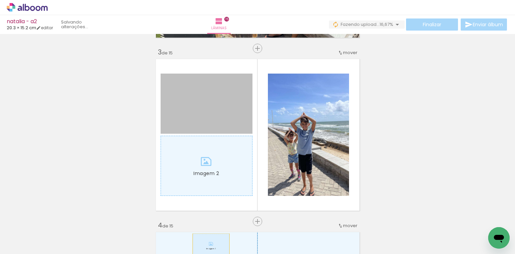
drag, startPoint x: 215, startPoint y: 184, endPoint x: 208, endPoint y: 235, distance: 51.4
click at [209, 244] on quentale-workspace at bounding box center [257, 127] width 515 height 254
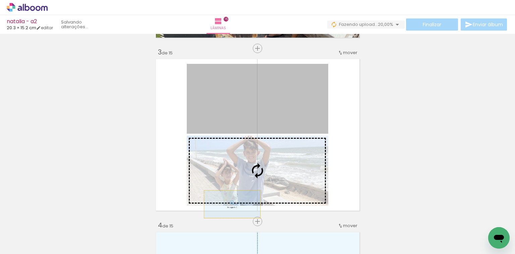
drag, startPoint x: 231, startPoint y: 107, endPoint x: 228, endPoint y: 221, distance: 114.4
click at [228, 221] on quentale-workspace at bounding box center [257, 127] width 515 height 254
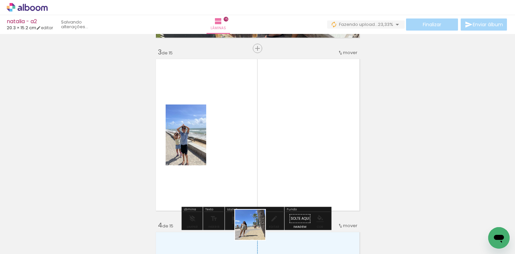
drag, startPoint x: 255, startPoint y: 229, endPoint x: 270, endPoint y: 166, distance: 64.8
click at [267, 178] on quentale-workspace at bounding box center [257, 127] width 515 height 254
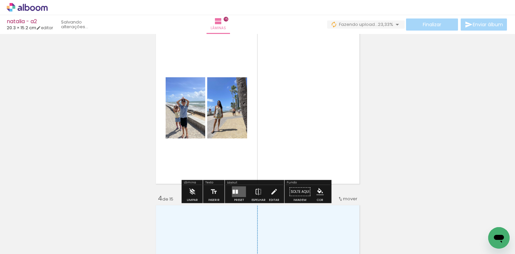
scroll to position [369, 0]
click at [237, 191] on quentale-layouter at bounding box center [239, 191] width 14 height 11
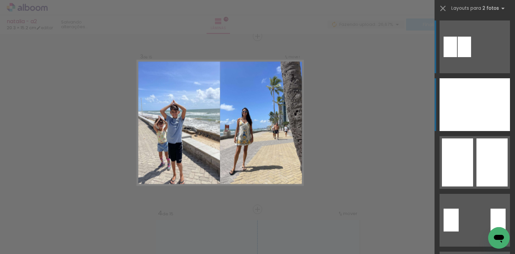
scroll to position [354, 0]
click at [490, 103] on div at bounding box center [492, 104] width 35 height 53
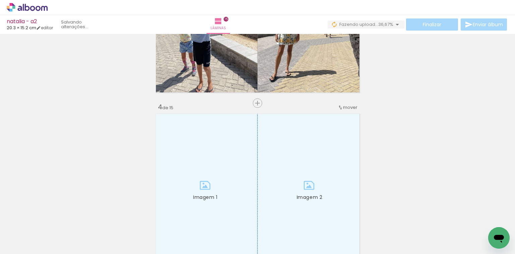
scroll to position [461, 0]
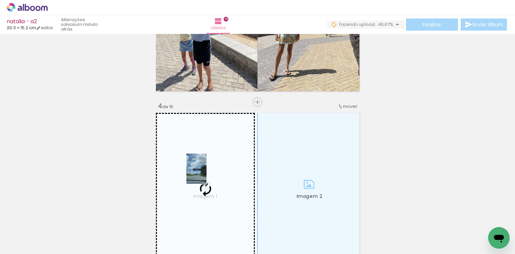
drag, startPoint x: 291, startPoint y: 230, endPoint x: 207, endPoint y: 173, distance: 101.8
click at [207, 173] on quentale-workspace at bounding box center [257, 127] width 515 height 254
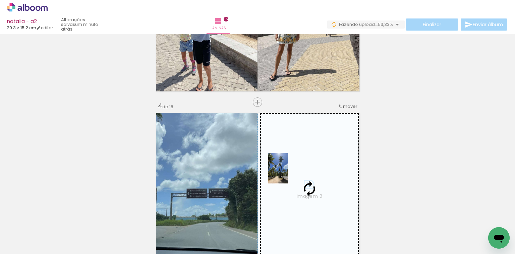
drag, startPoint x: 323, startPoint y: 233, endPoint x: 288, endPoint y: 173, distance: 69.1
click at [288, 173] on quentale-workspace at bounding box center [257, 127] width 515 height 254
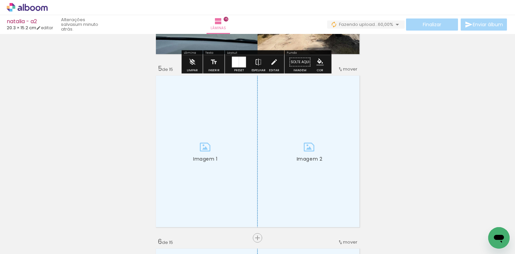
scroll to position [730, 0]
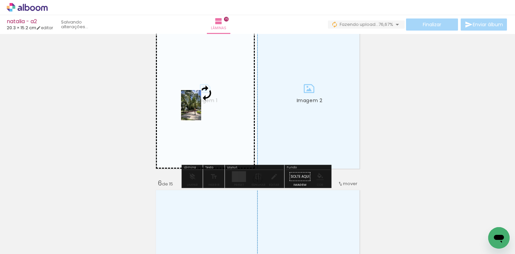
drag, startPoint x: 366, startPoint y: 230, endPoint x: 201, endPoint y: 110, distance: 204.0
click at [201, 110] on quentale-workspace at bounding box center [257, 127] width 515 height 254
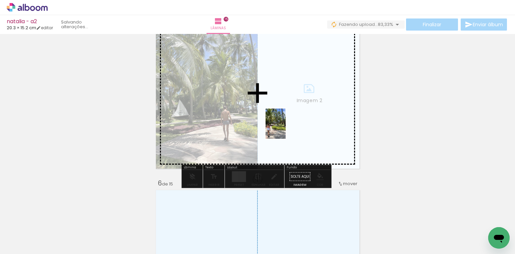
drag, startPoint x: 328, startPoint y: 196, endPoint x: 286, endPoint y: 128, distance: 80.0
click at [286, 128] on quentale-workspace at bounding box center [257, 127] width 515 height 254
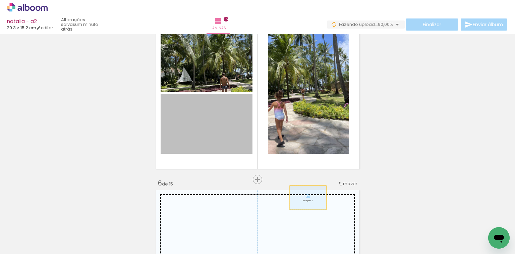
drag, startPoint x: 210, startPoint y: 135, endPoint x: 323, endPoint y: 226, distance: 145.5
click at [323, 226] on quentale-workspace at bounding box center [257, 127] width 515 height 254
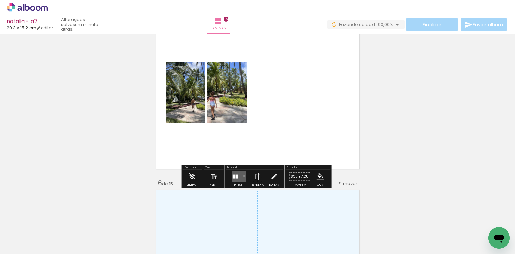
click at [243, 175] on quentale-layouter at bounding box center [239, 176] width 14 height 11
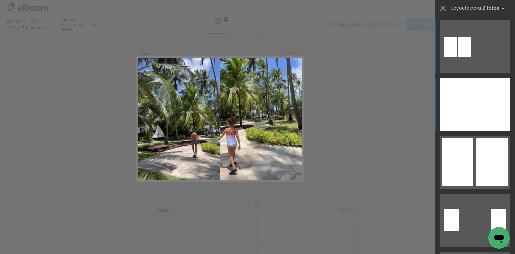
click at [483, 88] on div at bounding box center [492, 104] width 35 height 53
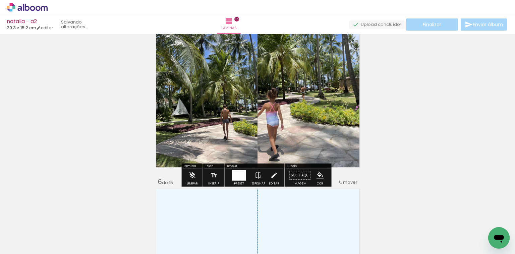
scroll to position [780, 0]
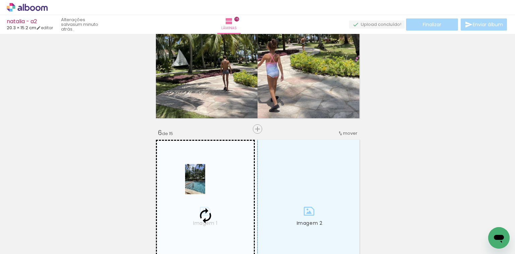
drag, startPoint x: 447, startPoint y: 229, endPoint x: 205, endPoint y: 184, distance: 246.4
click at [205, 184] on quentale-workspace at bounding box center [257, 127] width 515 height 254
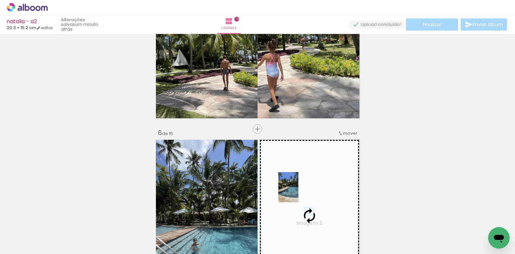
drag, startPoint x: 488, startPoint y: 223, endPoint x: 299, endPoint y: 192, distance: 191.5
click at [299, 192] on quentale-workspace at bounding box center [257, 127] width 515 height 254
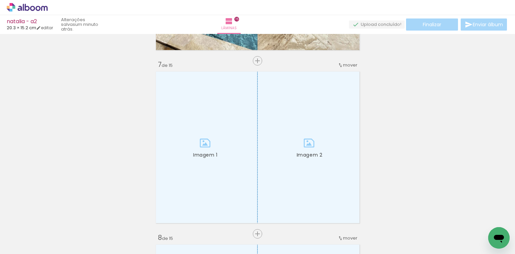
scroll to position [1102, 0]
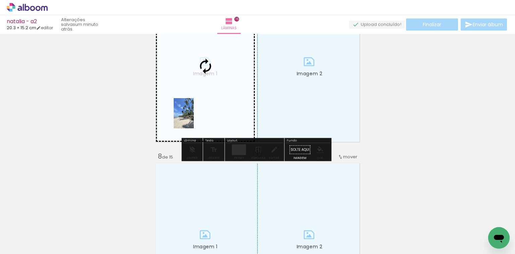
drag, startPoint x: 176, startPoint y: 182, endPoint x: 194, endPoint y: 118, distance: 66.8
click at [194, 118] on quentale-workspace at bounding box center [257, 127] width 515 height 254
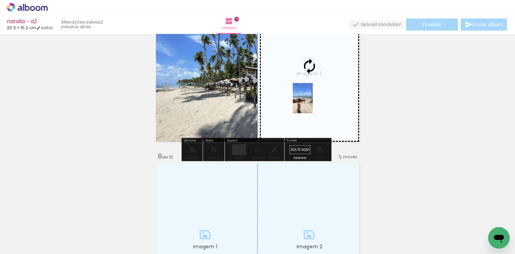
drag, startPoint x: 207, startPoint y: 226, endPoint x: 314, endPoint y: 102, distance: 163.4
click at [314, 102] on quentale-workspace at bounding box center [257, 127] width 515 height 254
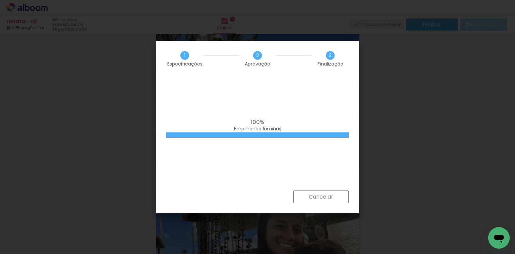
scroll to position [0, 668]
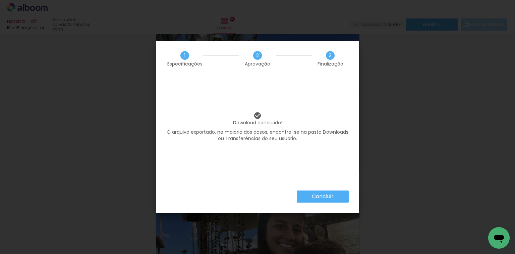
scroll to position [0, 668]
click at [384, 138] on iron-overlay-backdrop at bounding box center [257, 127] width 515 height 254
click at [368, 173] on iron-overlay-backdrop at bounding box center [257, 127] width 515 height 254
click at [354, 174] on div "Download concluído! O arquivo exportado, na maioria dos casos, encontra-se na p…" at bounding box center [257, 133] width 203 height 114
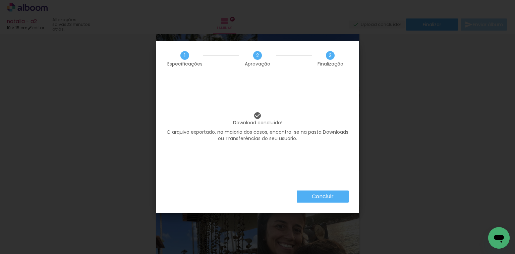
click at [349, 48] on div "1 Especificações 2 Aprovação 3 Finalização" at bounding box center [257, 58] width 203 height 35
drag, startPoint x: 338, startPoint y: 195, endPoint x: 351, endPoint y: 190, distance: 13.5
click at [340, 195] on paper-button "Concluir" at bounding box center [323, 196] width 52 height 12
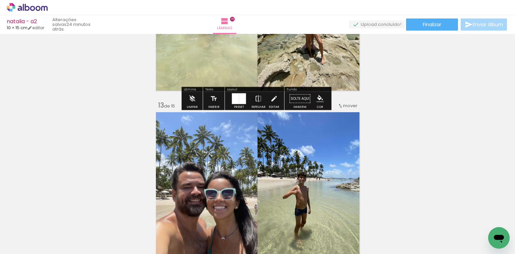
scroll to position [2066, 0]
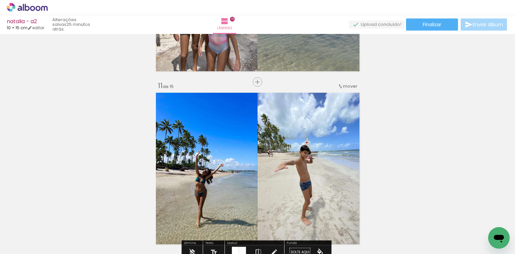
scroll to position [1556, 0]
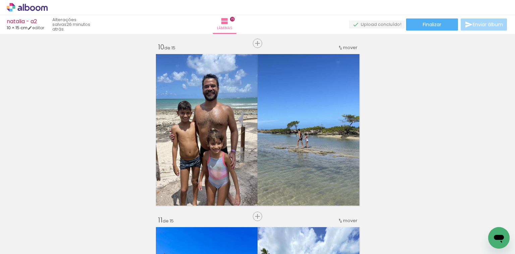
click at [35, 9] on icon at bounding box center [32, 8] width 5 height 5
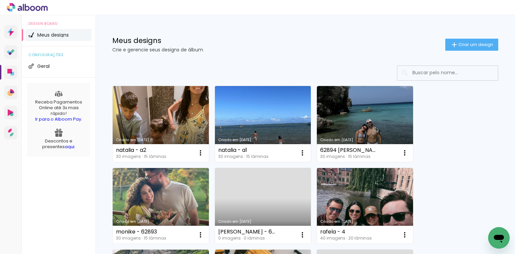
click at [216, 97] on link "Criado em [DATE]" at bounding box center [263, 124] width 96 height 76
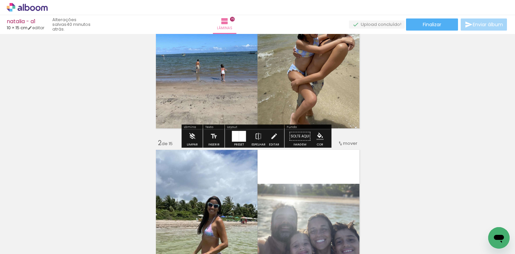
scroll to position [188, 0]
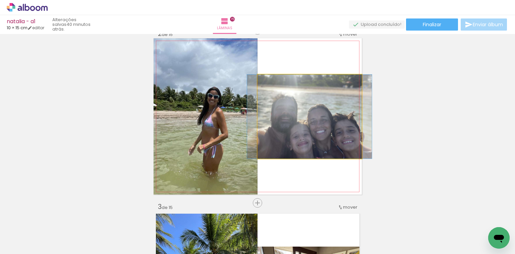
click at [301, 97] on quentale-photo at bounding box center [310, 116] width 104 height 84
click at [308, 121] on quentale-photo at bounding box center [310, 116] width 104 height 84
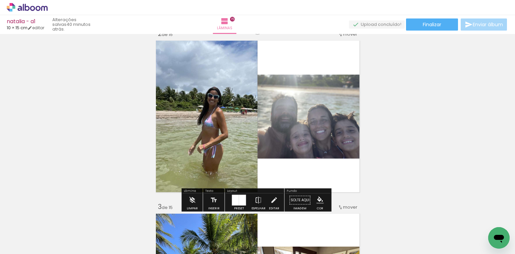
scroll to position [322, 0]
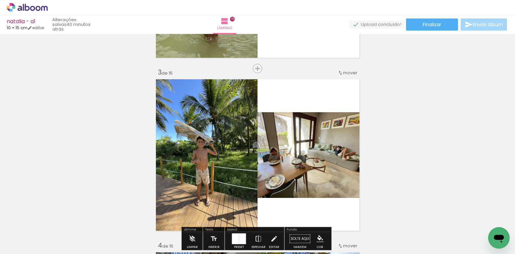
click at [309, 165] on quentale-photo at bounding box center [310, 155] width 104 height 86
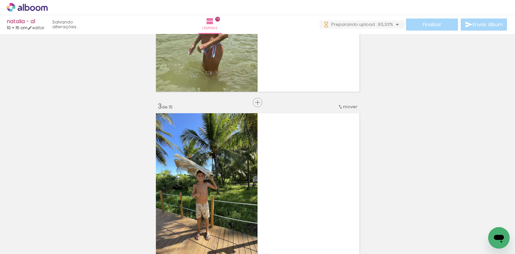
scroll to position [268, 0]
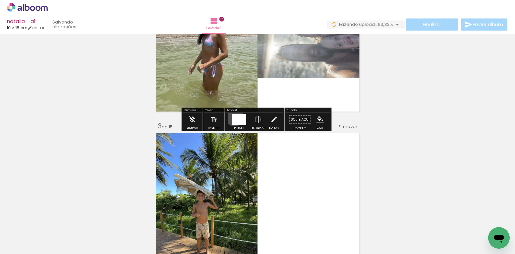
click at [233, 117] on div at bounding box center [235, 119] width 7 height 11
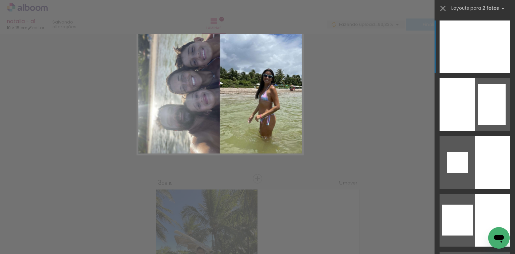
scroll to position [181, 0]
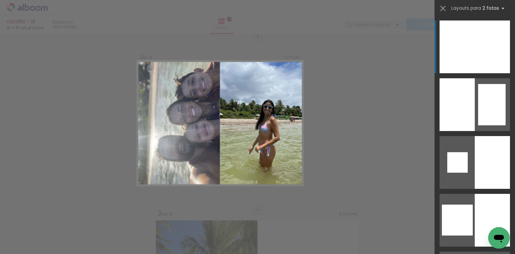
click at [462, 53] on div at bounding box center [457, 46] width 35 height 53
click at [449, 44] on div at bounding box center [457, 46] width 35 height 53
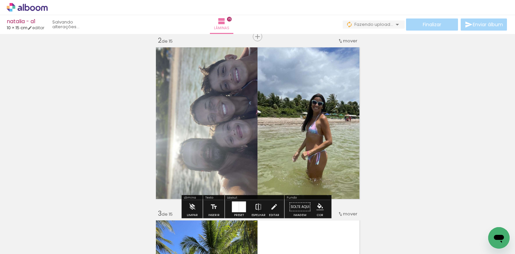
click at [255, 207] on iron-icon at bounding box center [258, 206] width 7 height 13
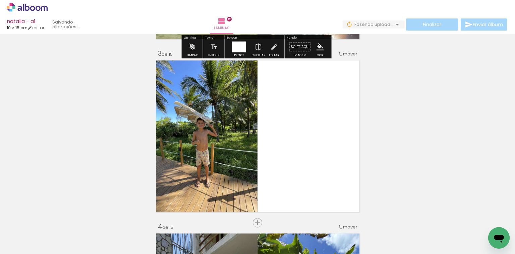
scroll to position [369, 0]
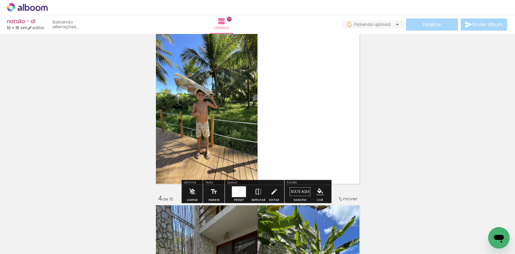
click at [241, 191] on div at bounding box center [242, 191] width 7 height 11
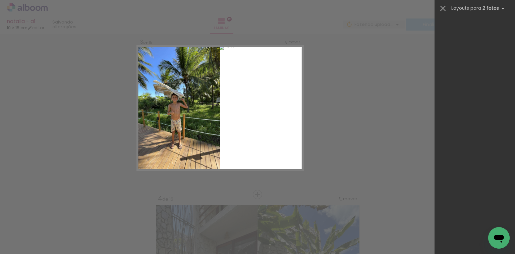
scroll to position [1500, 0]
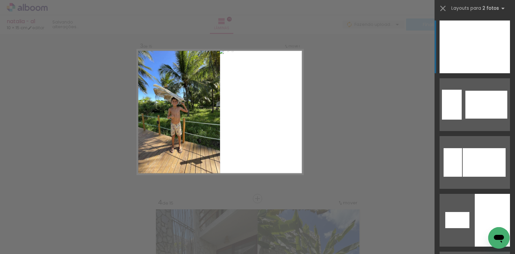
click at [469, 46] on div at bounding box center [457, 46] width 35 height 53
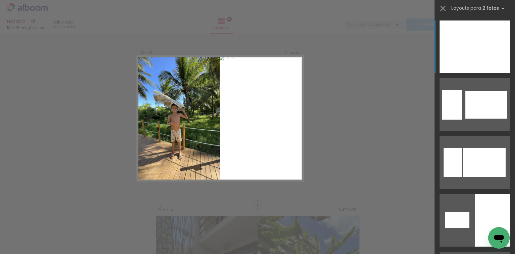
scroll to position [354, 0]
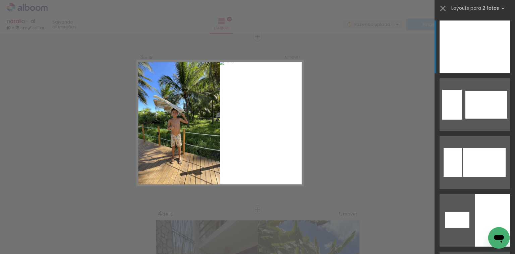
click at [469, 45] on div at bounding box center [457, 46] width 35 height 53
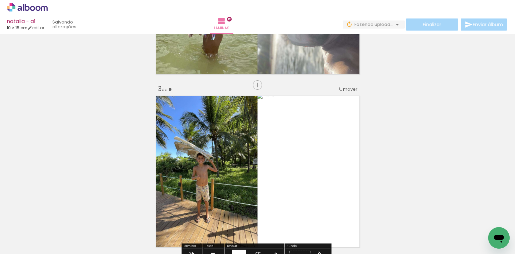
scroll to position [220, 0]
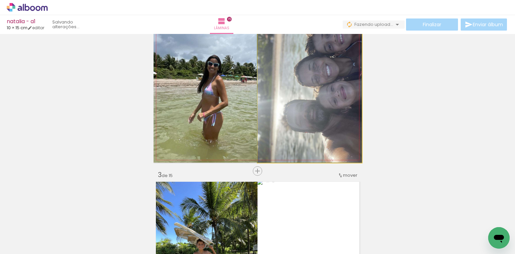
drag, startPoint x: 318, startPoint y: 100, endPoint x: 315, endPoint y: 105, distance: 5.9
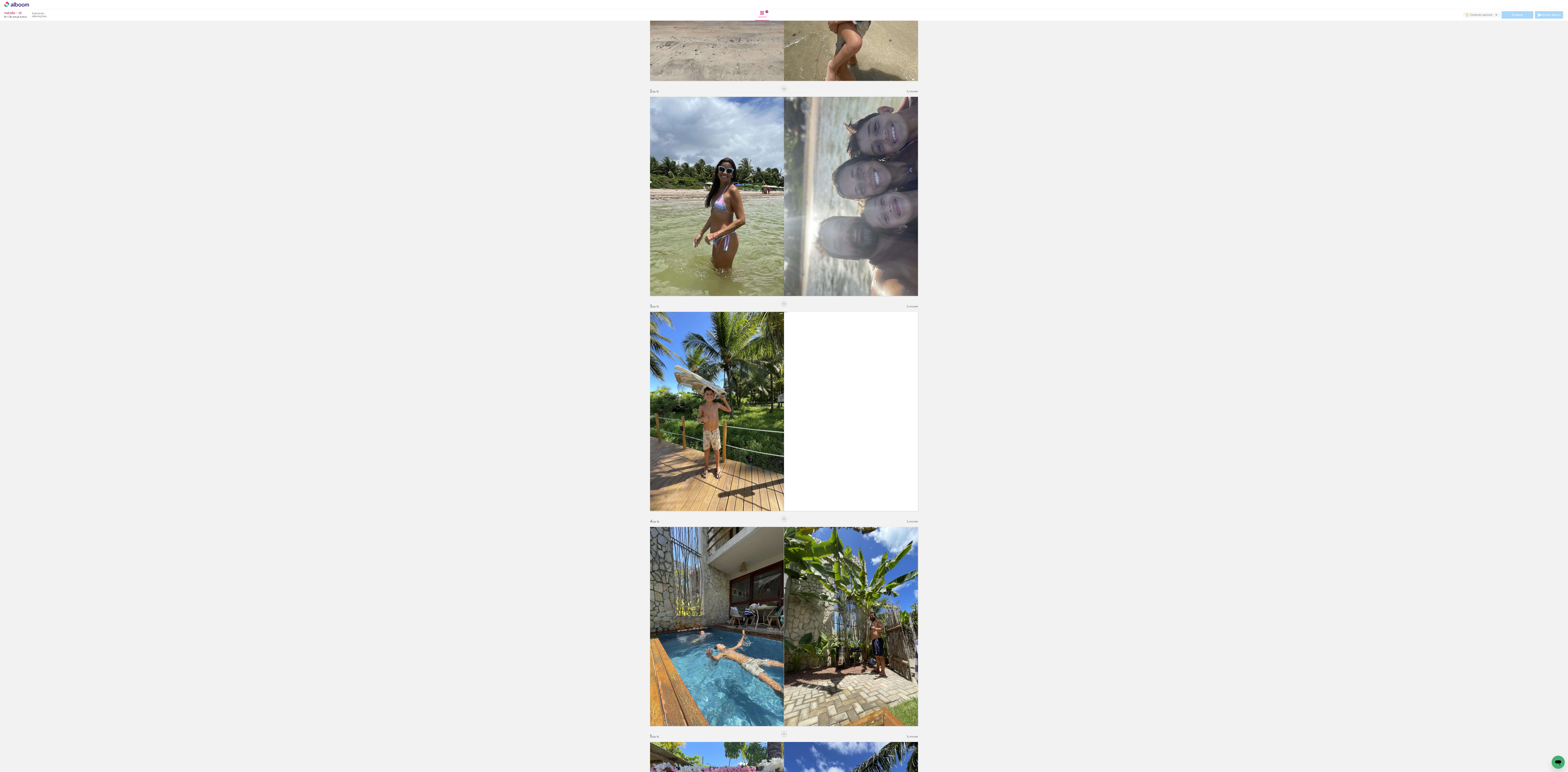
scroll to position [0, 0]
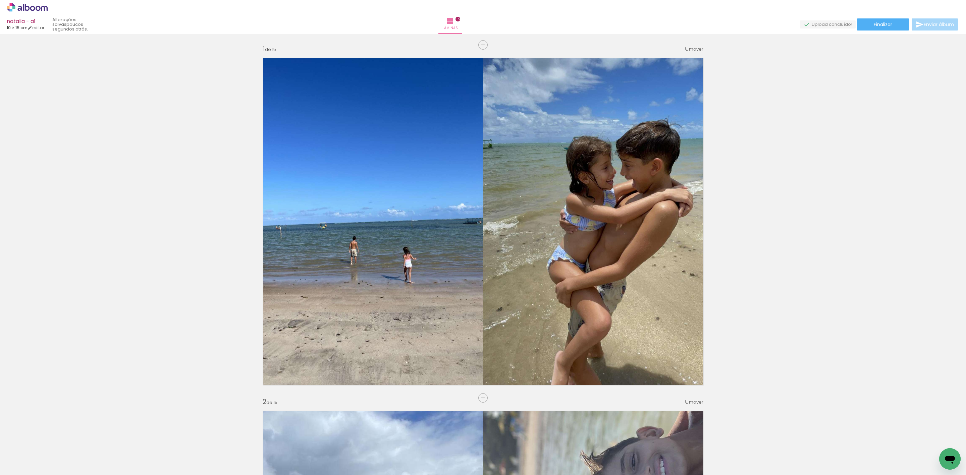
scroll to position [1500, 0]
click at [884, 28] on paper-button "Finalizar" at bounding box center [883, 24] width 52 height 12
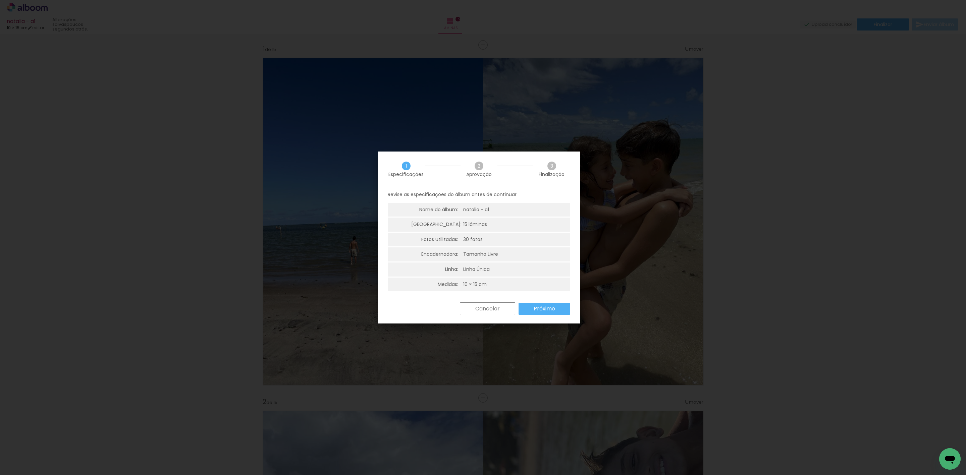
click at [548, 314] on paper-button "Próximo" at bounding box center [545, 309] width 52 height 12
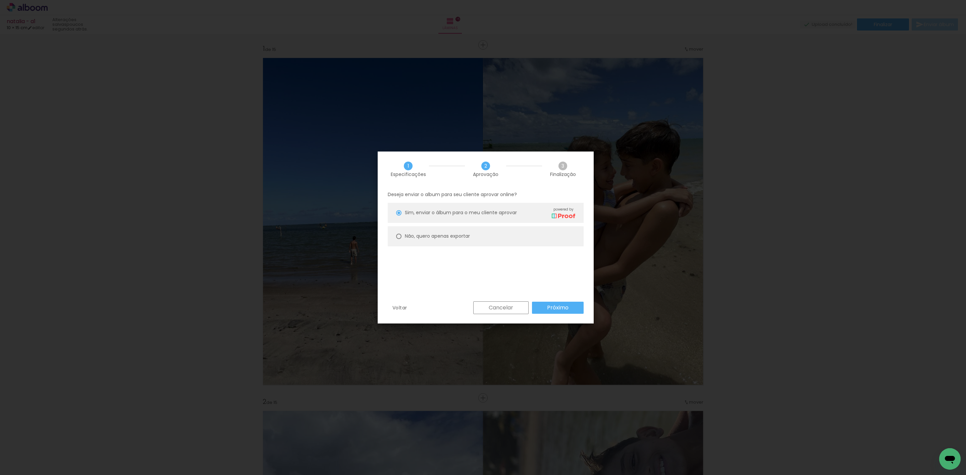
click at [480, 242] on paper-radio-button "Não, quero apenas exportar" at bounding box center [486, 236] width 196 height 20
type paper-radio-button "on"
click at [0, 0] on slot "Próximo" at bounding box center [0, 0] width 0 height 0
type input "Alta, 300 DPI"
click at [0, 0] on slot "Exportar" at bounding box center [0, 0] width 0 height 0
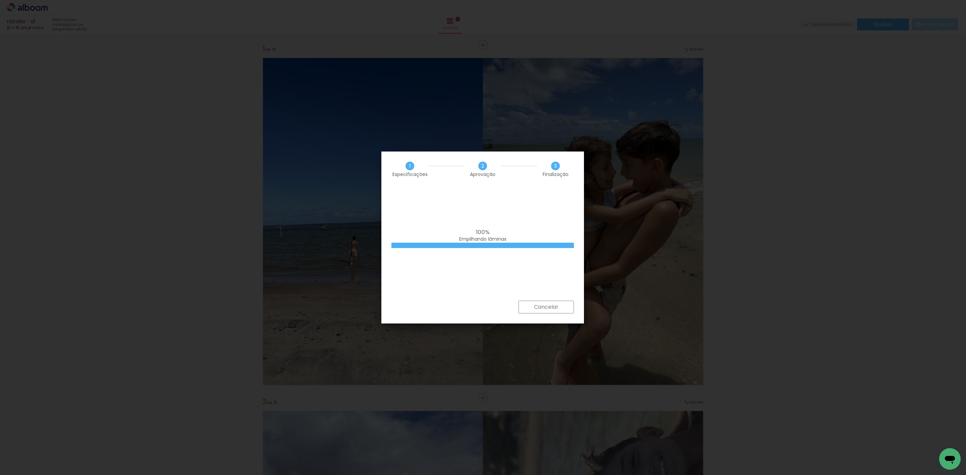
click at [710, 252] on iron-overlay-backdrop at bounding box center [483, 237] width 966 height 475
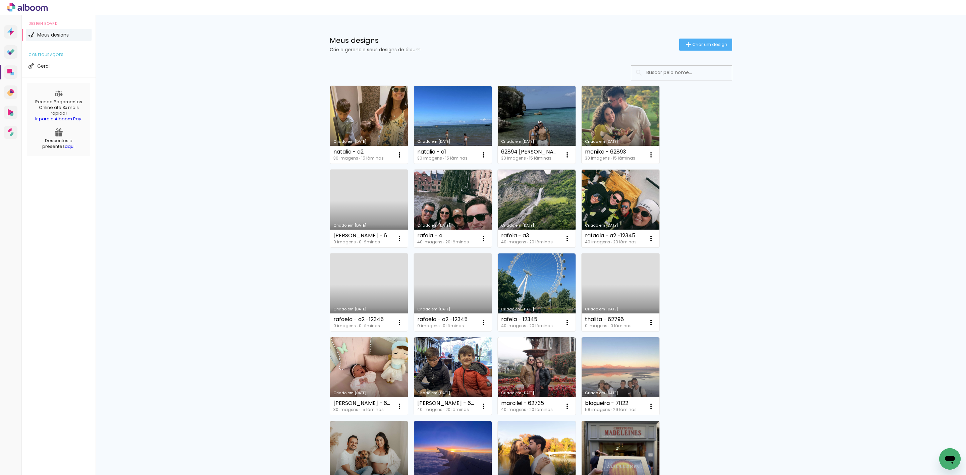
click at [615, 280] on link "Criado em [DATE]" at bounding box center [621, 293] width 78 height 78
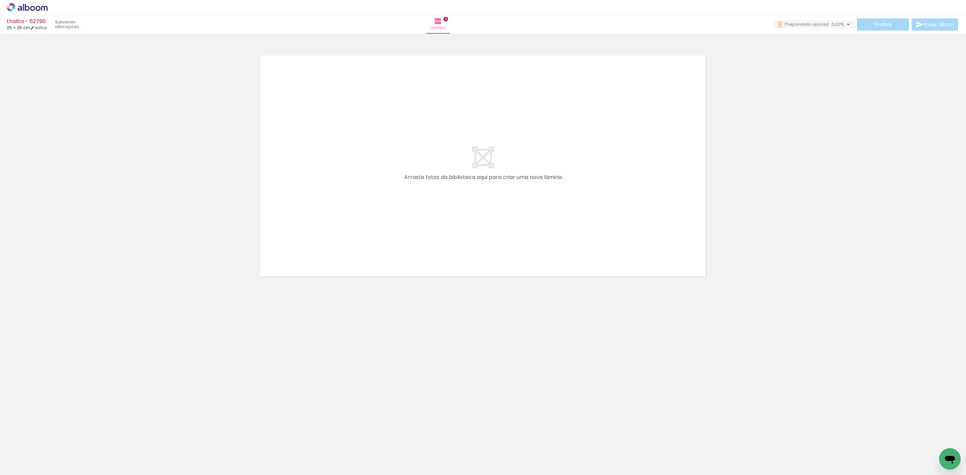
drag, startPoint x: 131, startPoint y: 392, endPoint x: 358, endPoint y: 260, distance: 262.7
click at [271, 301] on quentale-workspace at bounding box center [483, 237] width 966 height 475
drag, startPoint x: 66, startPoint y: 448, endPoint x: 291, endPoint y: 203, distance: 332.6
click at [203, 261] on quentale-workspace at bounding box center [483, 237] width 966 height 475
click at [77, 437] on quentale-thumb at bounding box center [67, 452] width 38 height 39
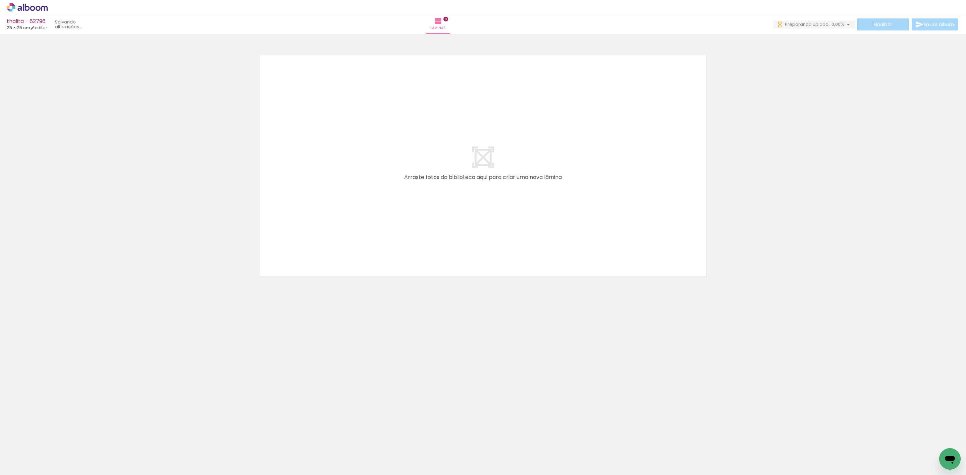
drag, startPoint x: 103, startPoint y: 387, endPoint x: 244, endPoint y: 228, distance: 212.6
click at [222, 246] on quentale-workspace at bounding box center [483, 237] width 966 height 475
drag, startPoint x: 257, startPoint y: 243, endPoint x: 305, endPoint y: 233, distance: 49.7
click at [333, 195] on neon-animated-pages "Confirmar Cancelar" at bounding box center [483, 254] width 966 height 441
drag, startPoint x: 167, startPoint y: 326, endPoint x: 296, endPoint y: 297, distance: 132.4
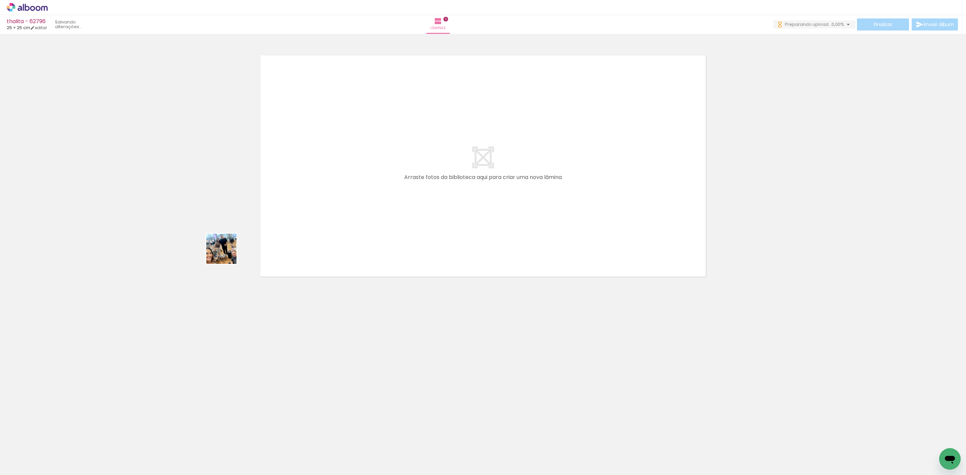
click at [412, 144] on quentale-workspace at bounding box center [483, 237] width 966 height 475
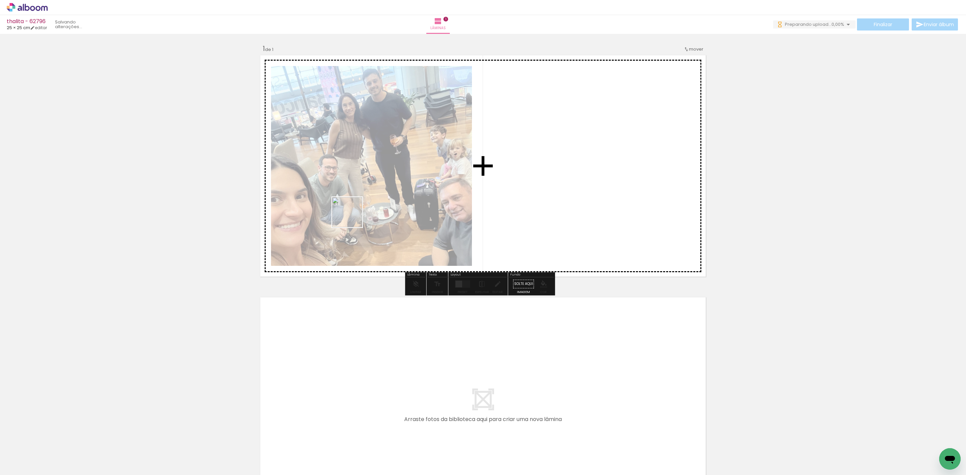
drag, startPoint x: 352, startPoint y: 217, endPoint x: 592, endPoint y: 125, distance: 256.9
click at [536, 124] on quentale-workspace at bounding box center [483, 237] width 966 height 475
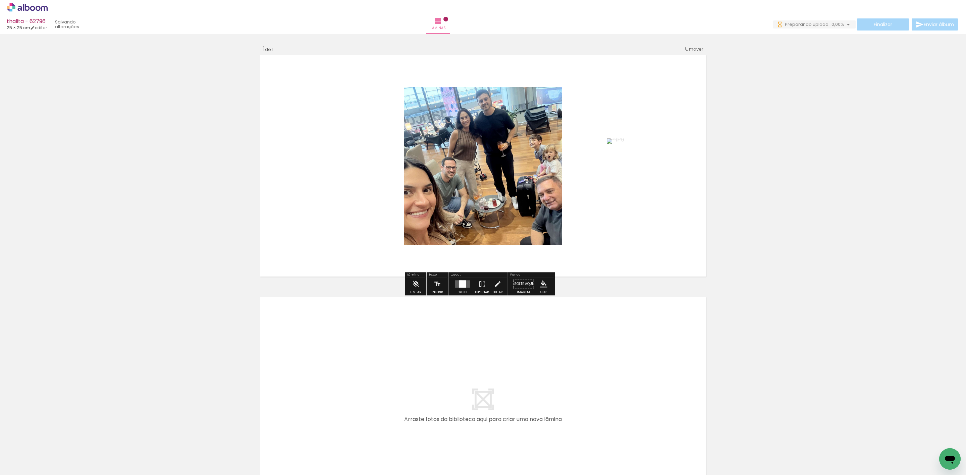
click at [459, 281] on div at bounding box center [462, 283] width 7 height 7
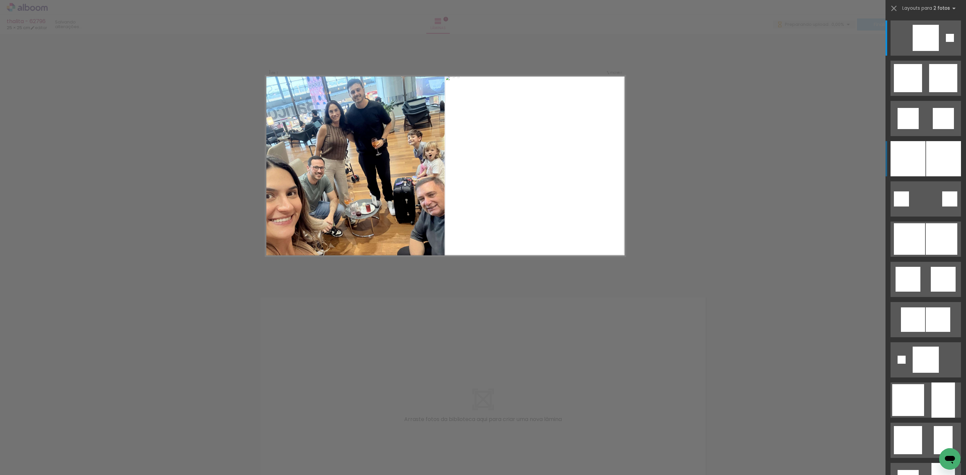
click at [910, 158] on div at bounding box center [908, 158] width 35 height 35
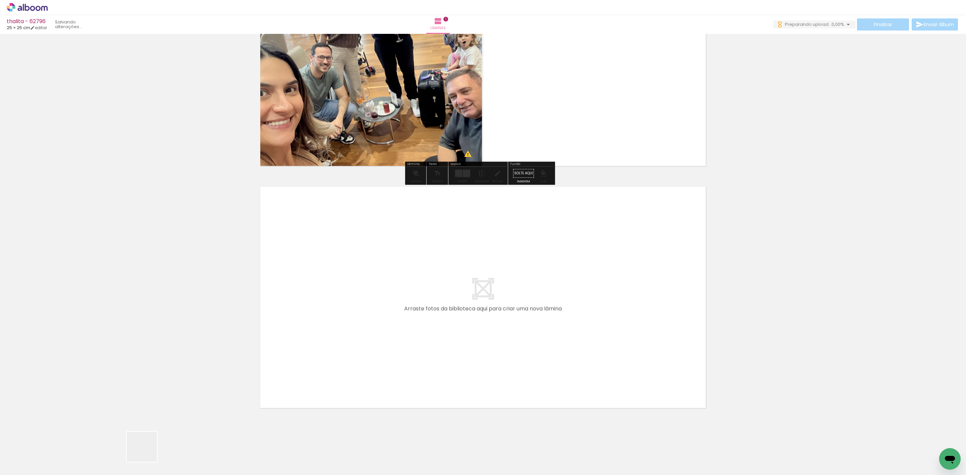
drag, startPoint x: 147, startPoint y: 452, endPoint x: 348, endPoint y: 313, distance: 245.0
click at [348, 313] on quentale-workspace at bounding box center [483, 237] width 966 height 475
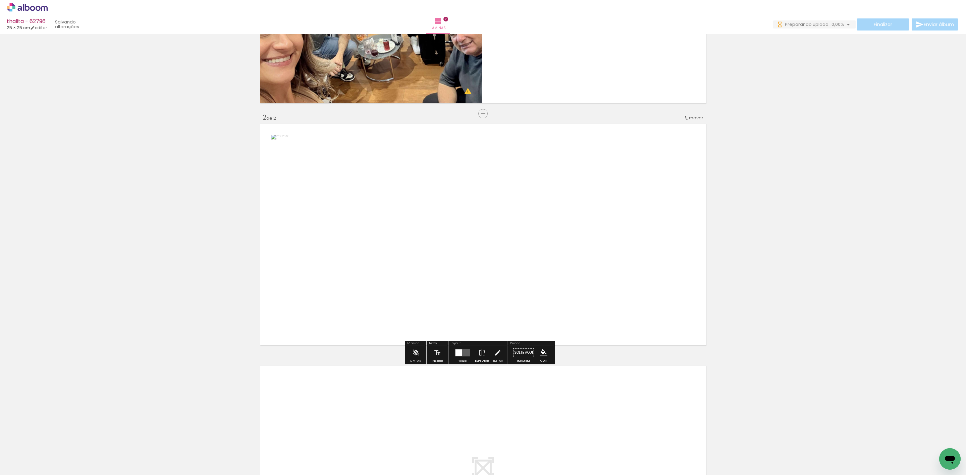
scroll to position [174, 0]
drag, startPoint x: 388, startPoint y: 265, endPoint x: 428, endPoint y: 257, distance: 40.0
click at [429, 246] on quentale-workspace at bounding box center [483, 237] width 966 height 475
click at [459, 354] on div at bounding box center [462, 351] width 7 height 7
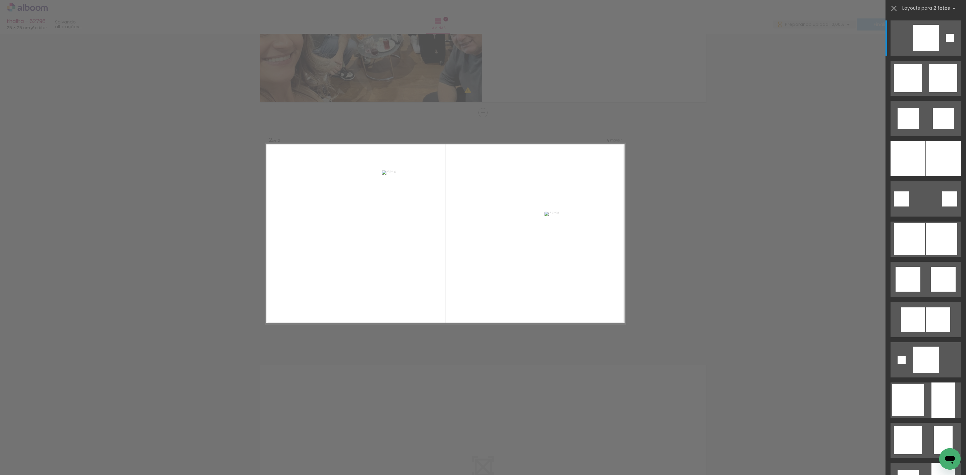
click at [886, 155] on div at bounding box center [925, 156] width 80 height 40
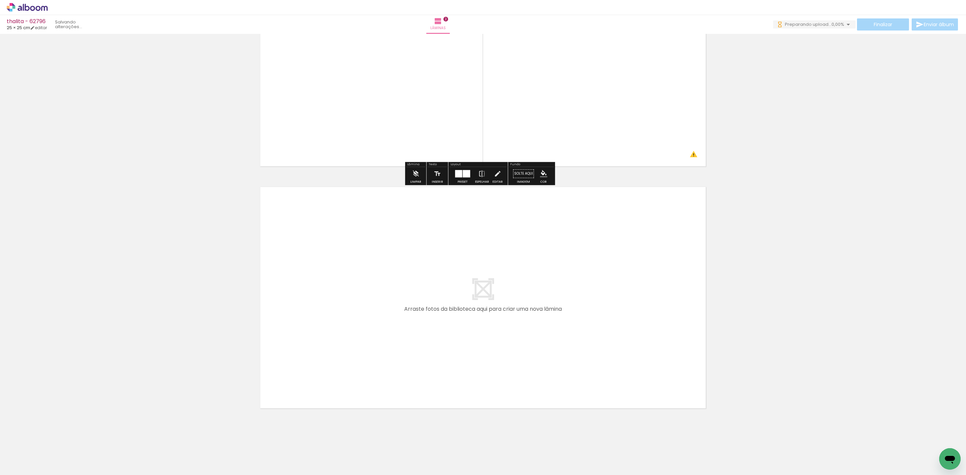
drag, startPoint x: 212, startPoint y: 450, endPoint x: 316, endPoint y: 308, distance: 175.8
click at [316, 308] on quentale-workspace at bounding box center [483, 237] width 966 height 475
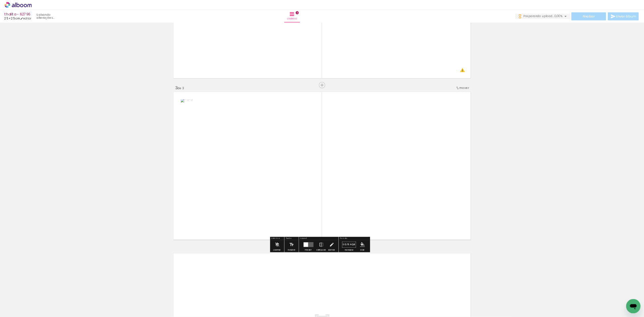
scroll to position [417, 0]
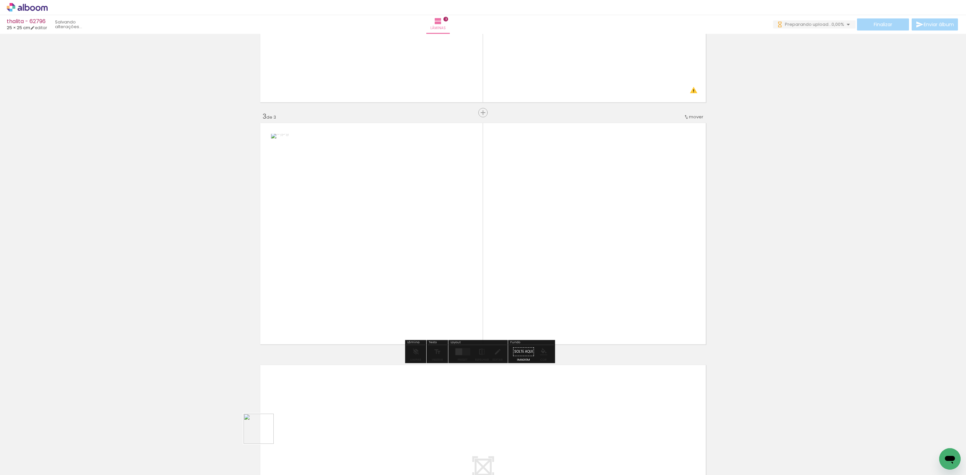
drag, startPoint x: 264, startPoint y: 434, endPoint x: 435, endPoint y: 280, distance: 230.4
click at [400, 273] on quentale-workspace at bounding box center [483, 237] width 966 height 475
drag, startPoint x: 464, startPoint y: 359, endPoint x: 629, endPoint y: 297, distance: 175.8
click at [465, 357] on div at bounding box center [462, 351] width 18 height 13
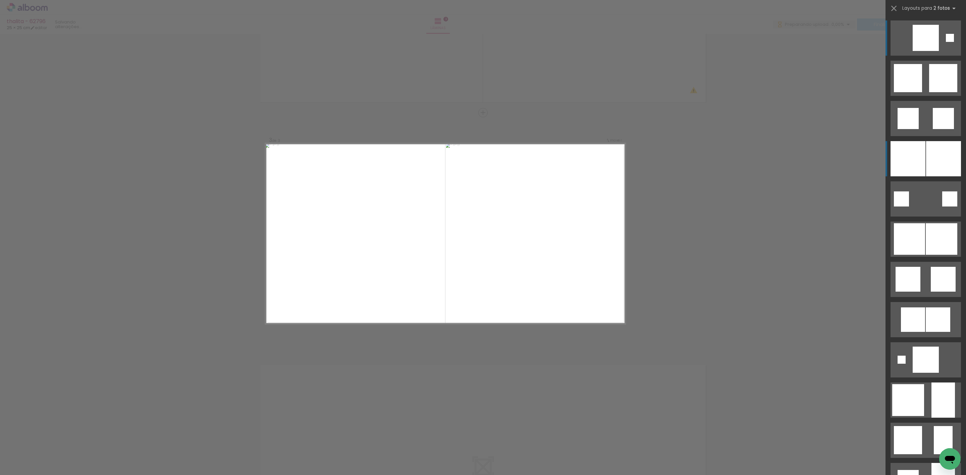
click at [951, 157] on div at bounding box center [943, 158] width 35 height 35
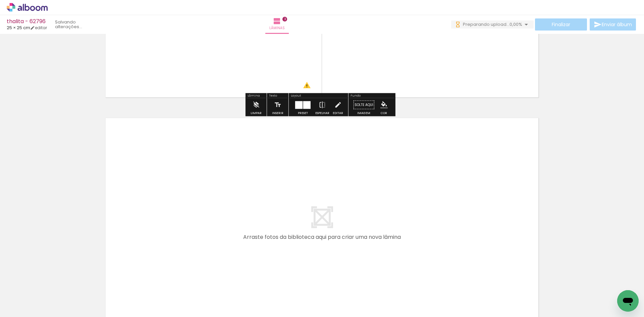
drag, startPoint x: 294, startPoint y: 282, endPoint x: 322, endPoint y: 281, distance: 27.6
click at [305, 248] on quentale-workspace at bounding box center [322, 158] width 644 height 317
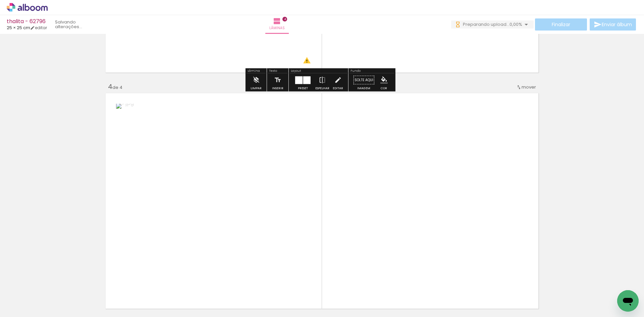
drag, startPoint x: 333, startPoint y: 291, endPoint x: 330, endPoint y: 214, distance: 76.9
click at [336, 204] on quentale-workspace at bounding box center [322, 158] width 644 height 317
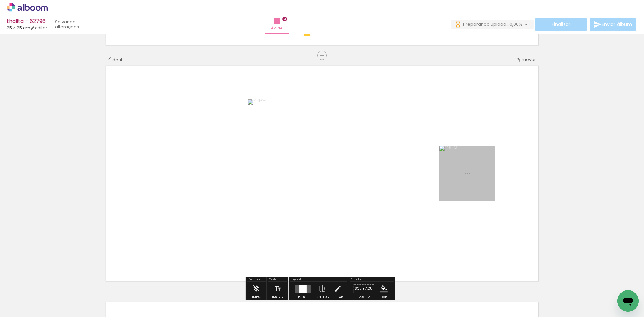
scroll to position [717, 0]
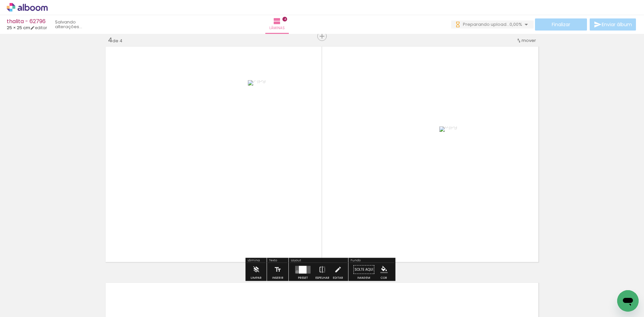
drag, startPoint x: 296, startPoint y: 272, endPoint x: 330, endPoint y: 249, distance: 41.2
click at [298, 266] on quentale-layouter at bounding box center [302, 270] width 15 height 8
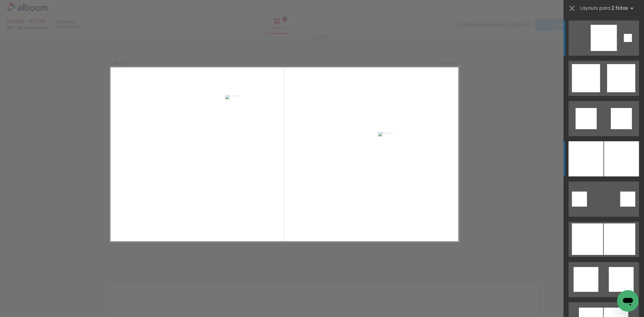
click at [594, 160] on div at bounding box center [586, 158] width 35 height 35
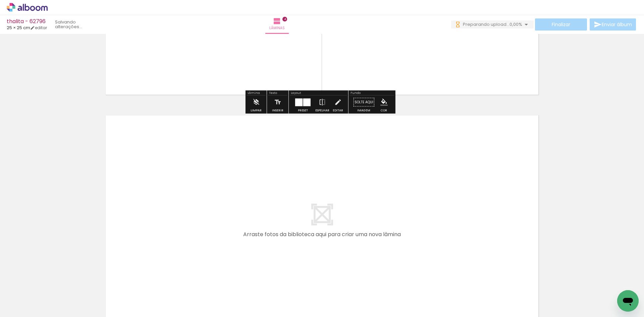
drag, startPoint x: 364, startPoint y: 292, endPoint x: 372, endPoint y: 228, distance: 63.9
click at [372, 228] on quentale-workspace at bounding box center [322, 158] width 644 height 317
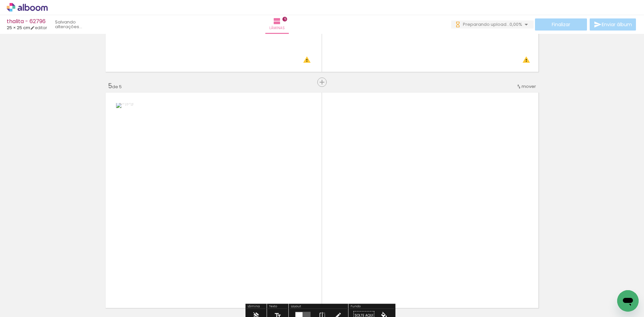
drag, startPoint x: 410, startPoint y: 250, endPoint x: 365, endPoint y: 221, distance: 53.6
click at [406, 223] on quentale-layouter at bounding box center [322, 200] width 437 height 219
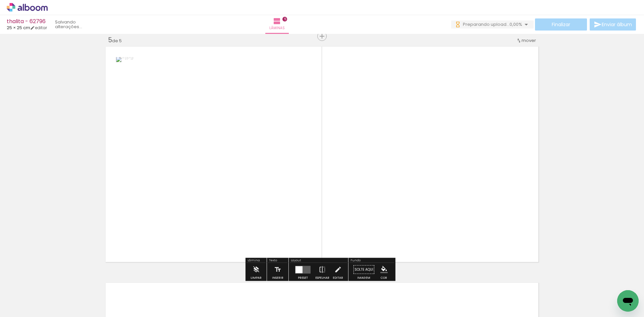
scroll to position [953, 0]
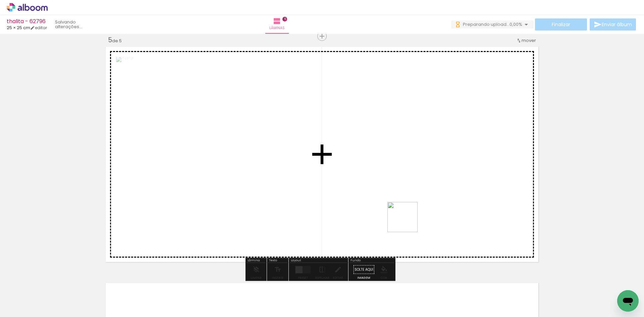
drag, startPoint x: 408, startPoint y: 222, endPoint x: 403, endPoint y: 194, distance: 28.2
click at [414, 181] on quentale-workspace at bounding box center [322, 158] width 644 height 317
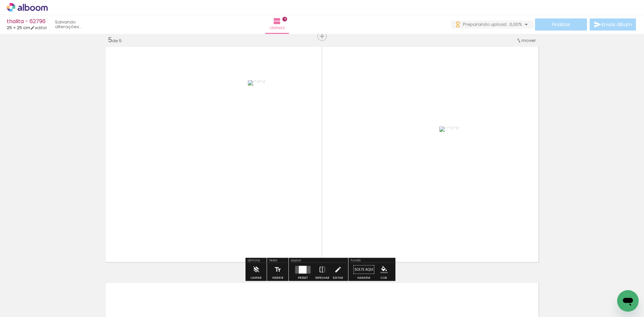
click at [305, 267] on quentale-layouter at bounding box center [302, 270] width 15 height 8
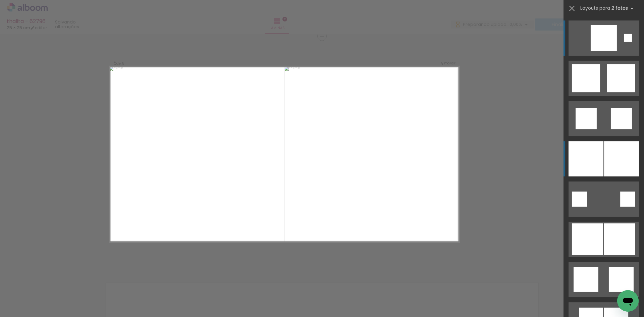
click at [600, 164] on div at bounding box center [586, 158] width 35 height 35
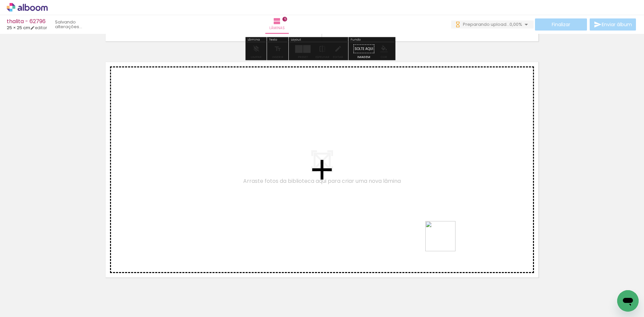
drag, startPoint x: 447, startPoint y: 290, endPoint x: 435, endPoint y: 164, distance: 126.7
click at [435, 164] on quentale-workspace at bounding box center [322, 158] width 644 height 317
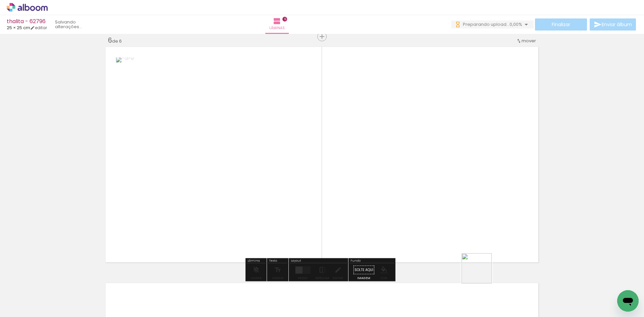
drag, startPoint x: 482, startPoint y: 273, endPoint x: 429, endPoint y: 153, distance: 131.1
click at [453, 178] on quentale-workspace at bounding box center [322, 158] width 644 height 317
click at [301, 271] on div at bounding box center [303, 270] width 8 height 8
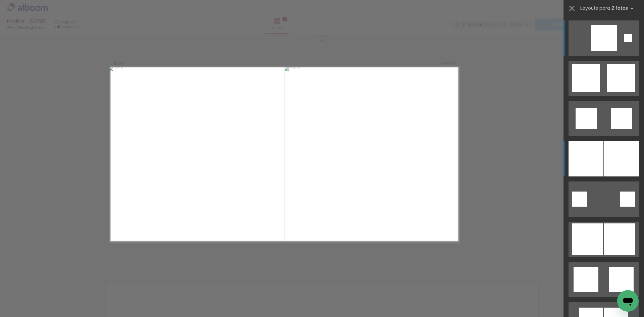
click at [580, 155] on div at bounding box center [586, 158] width 35 height 35
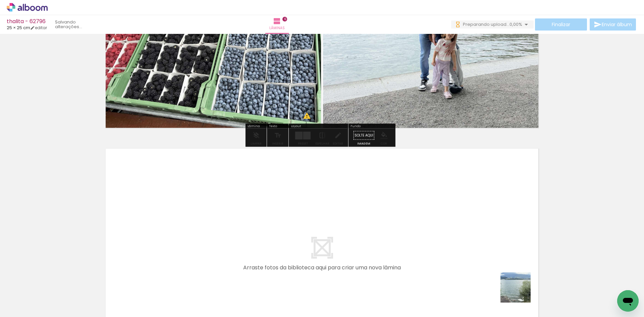
drag, startPoint x: 521, startPoint y: 292, endPoint x: 459, endPoint y: 198, distance: 112.5
click at [459, 198] on quentale-workspace at bounding box center [322, 158] width 644 height 317
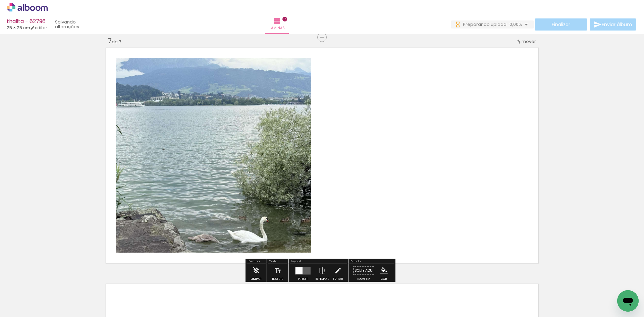
drag, startPoint x: 537, startPoint y: 262, endPoint x: 305, endPoint y: 136, distance: 263.7
click at [324, 115] on quentale-workspace at bounding box center [322, 158] width 644 height 317
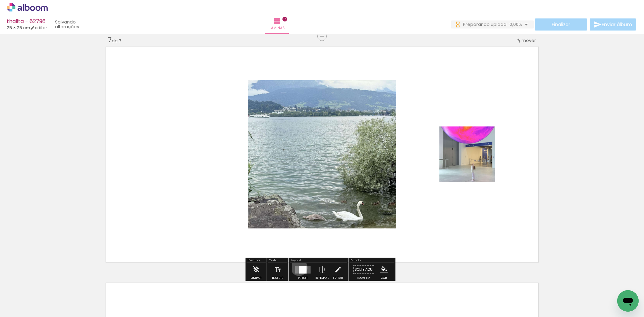
click at [299, 267] on div at bounding box center [303, 270] width 8 height 8
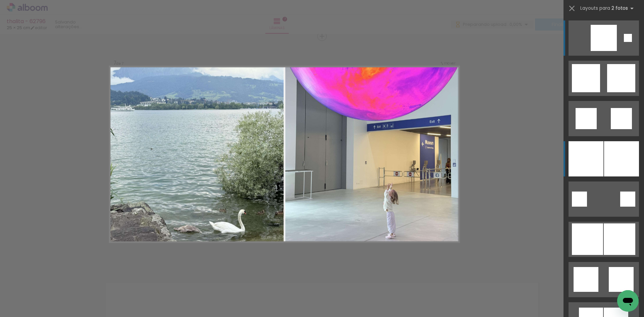
click at [633, 142] on div at bounding box center [621, 158] width 35 height 35
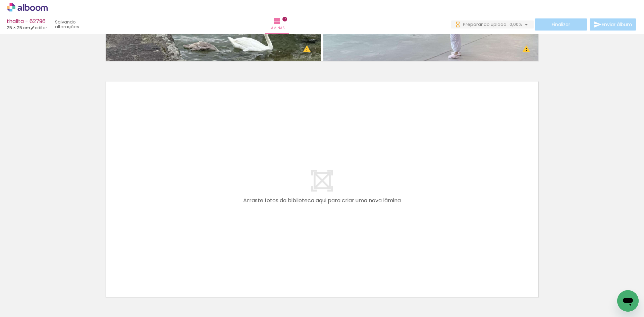
scroll to position [0, 338]
click at [268, 213] on quentale-layouter at bounding box center [322, 188] width 437 height 219
drag, startPoint x: 297, startPoint y: 298, endPoint x: 265, endPoint y: 307, distance: 32.8
click at [0, 0] on slot at bounding box center [0, 0] width 0 height 0
drag, startPoint x: 263, startPoint y: 286, endPoint x: 266, endPoint y: 216, distance: 70.2
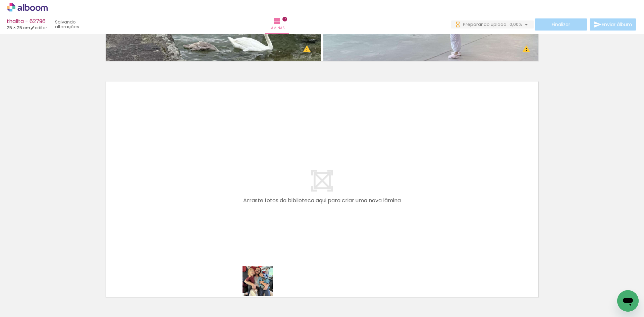
click at [266, 216] on quentale-workspace at bounding box center [322, 158] width 644 height 317
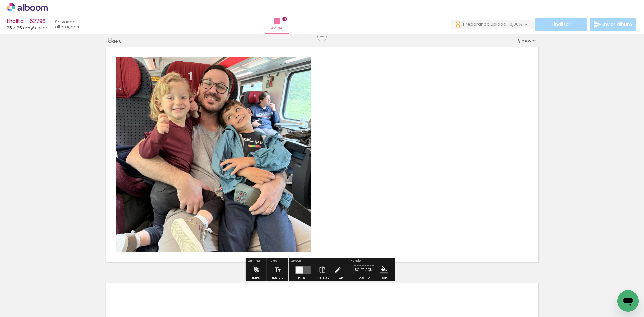
scroll to position [1662, 0]
drag, startPoint x: 294, startPoint y: 285, endPoint x: 300, endPoint y: 206, distance: 79.1
click at [298, 193] on quentale-workspace at bounding box center [322, 158] width 644 height 317
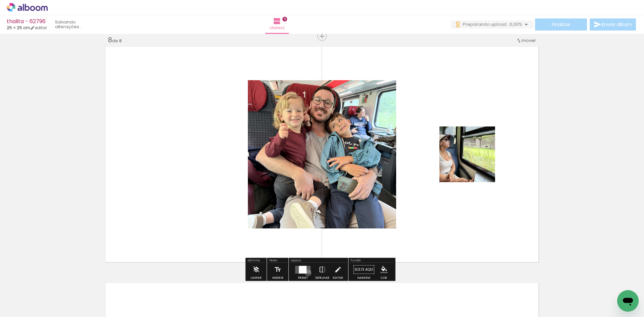
click at [306, 271] on quentale-layouter at bounding box center [302, 270] width 15 height 8
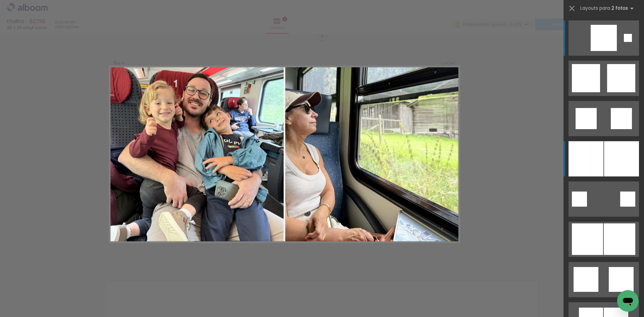
click at [633, 150] on div at bounding box center [621, 158] width 35 height 35
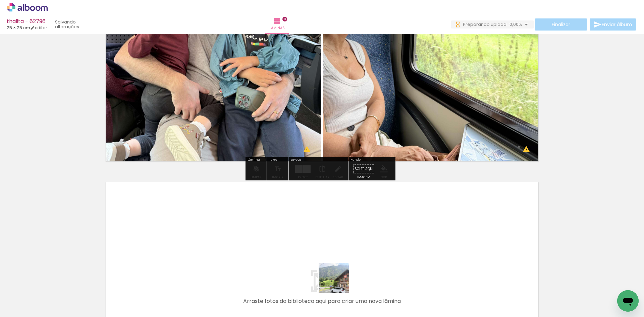
drag, startPoint x: 339, startPoint y: 283, endPoint x: 373, endPoint y: 297, distance: 37.2
click at [357, 263] on quentale-workspace at bounding box center [322, 158] width 644 height 317
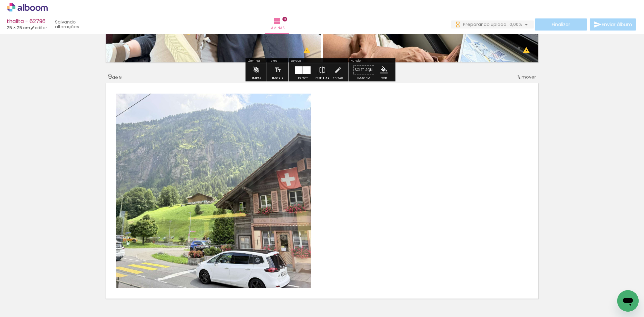
drag, startPoint x: 373, startPoint y: 297, endPoint x: 350, endPoint y: 223, distance: 77.0
click at [361, 224] on quentale-workspace at bounding box center [322, 158] width 644 height 317
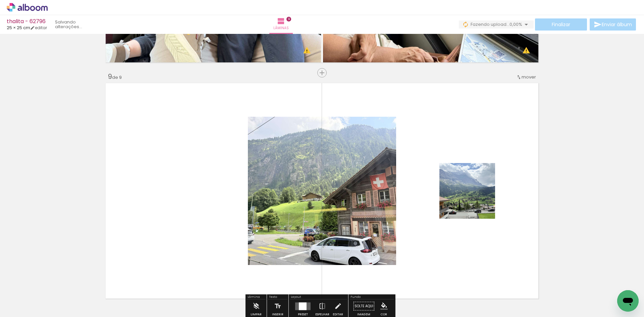
scroll to position [1898, 0]
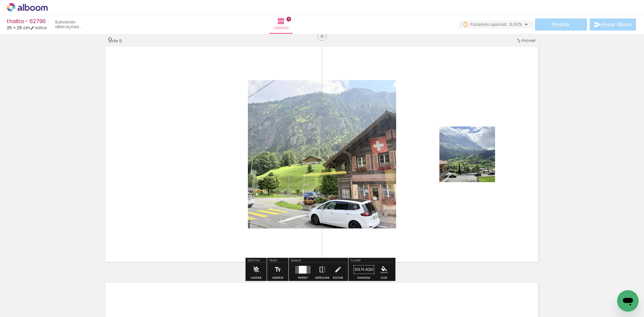
click at [303, 263] on div at bounding box center [303, 269] width 18 height 13
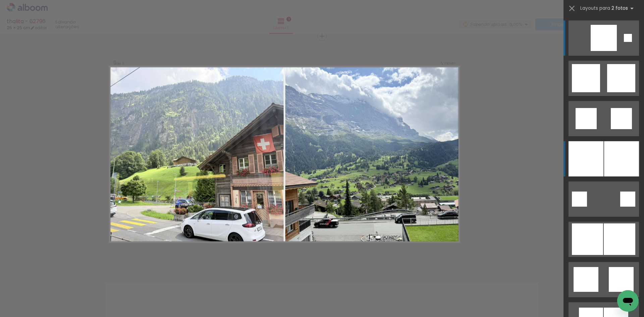
click at [604, 167] on div at bounding box center [621, 158] width 35 height 35
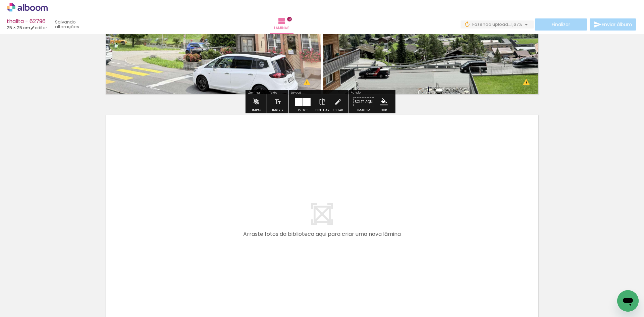
click at [414, 245] on quentale-workspace at bounding box center [322, 158] width 644 height 317
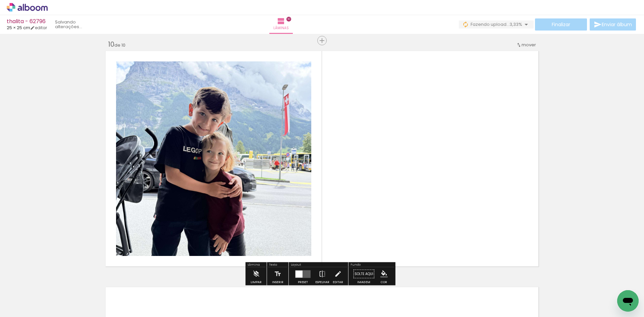
click at [411, 206] on quentale-workspace at bounding box center [322, 158] width 644 height 317
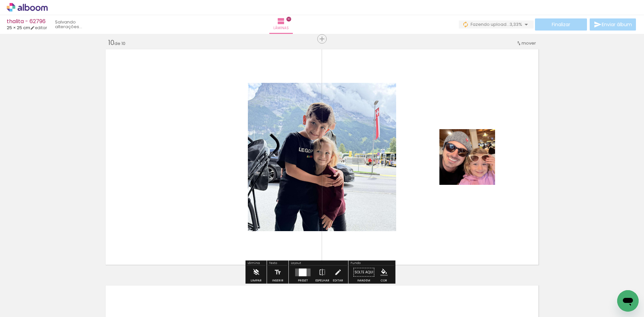
scroll to position [2134, 0]
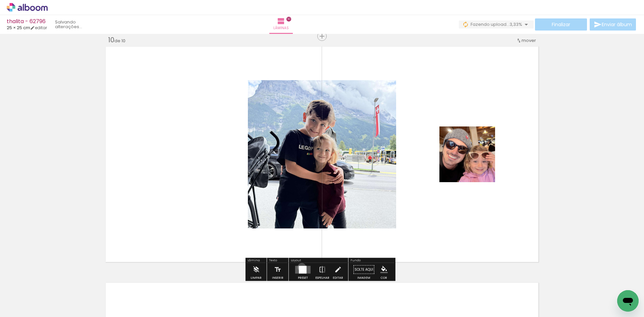
click at [300, 267] on div at bounding box center [303, 270] width 8 height 8
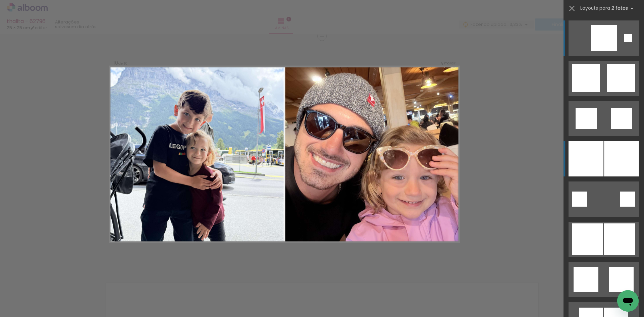
click at [587, 162] on div at bounding box center [586, 158] width 35 height 35
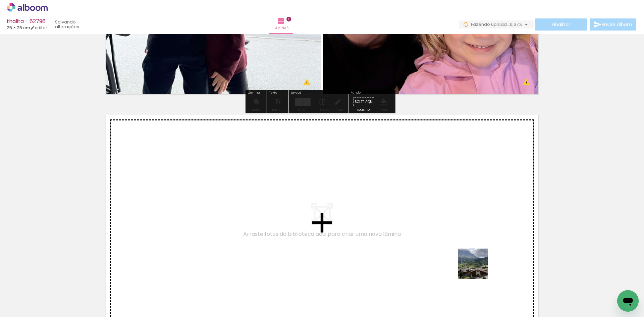
drag, startPoint x: 478, startPoint y: 269, endPoint x: 493, endPoint y: 279, distance: 17.9
click at [469, 252] on quentale-workspace at bounding box center [322, 158] width 644 height 317
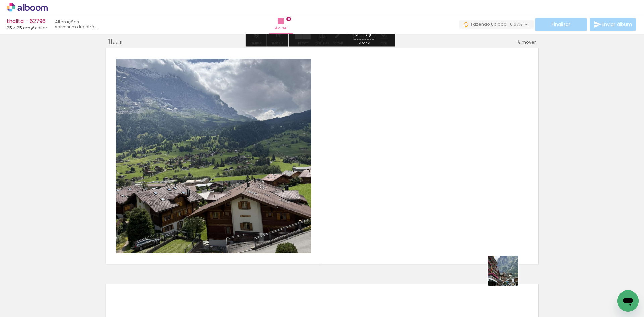
drag, startPoint x: 508, startPoint y: 276, endPoint x: 342, endPoint y: 211, distance: 178.0
click at [451, 212] on quentale-workspace at bounding box center [322, 158] width 644 height 317
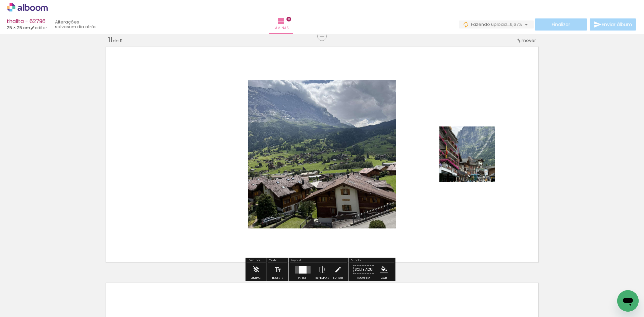
click at [303, 268] on div at bounding box center [303, 270] width 8 height 8
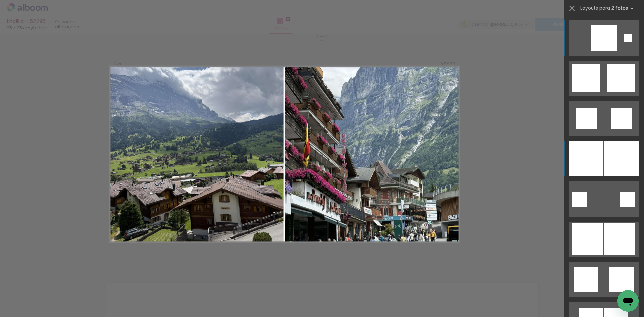
click at [593, 161] on div at bounding box center [586, 158] width 35 height 35
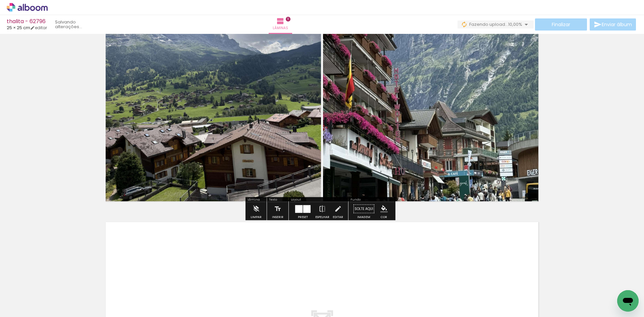
scroll to position [2504, 0]
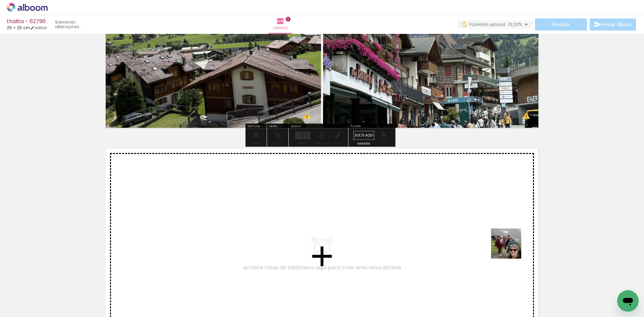
drag, startPoint x: 511, startPoint y: 249, endPoint x: 460, endPoint y: 231, distance: 54.1
click at [460, 231] on quentale-workspace at bounding box center [322, 158] width 644 height 317
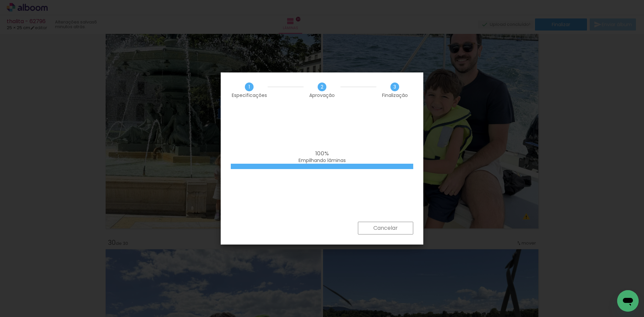
scroll to position [0, 1667]
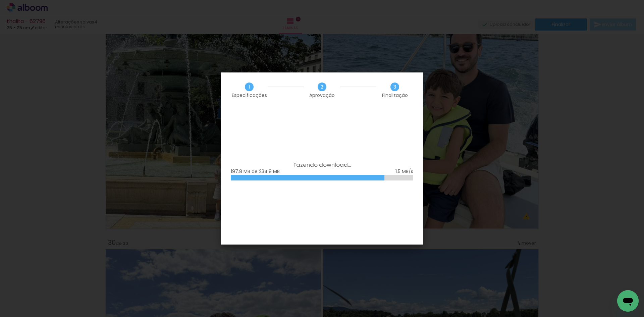
scroll to position [0, 1667]
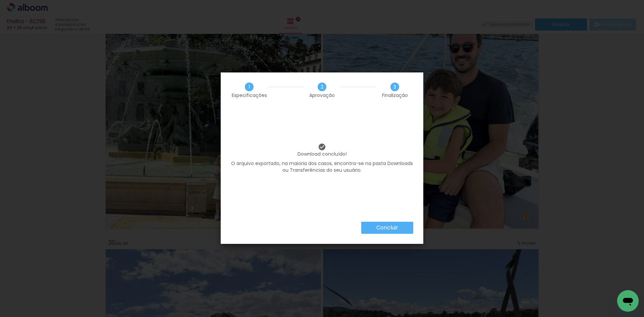
click at [156, 76] on iron-overlay-backdrop at bounding box center [322, 158] width 644 height 317
